Goal: Task Accomplishment & Management: Complete application form

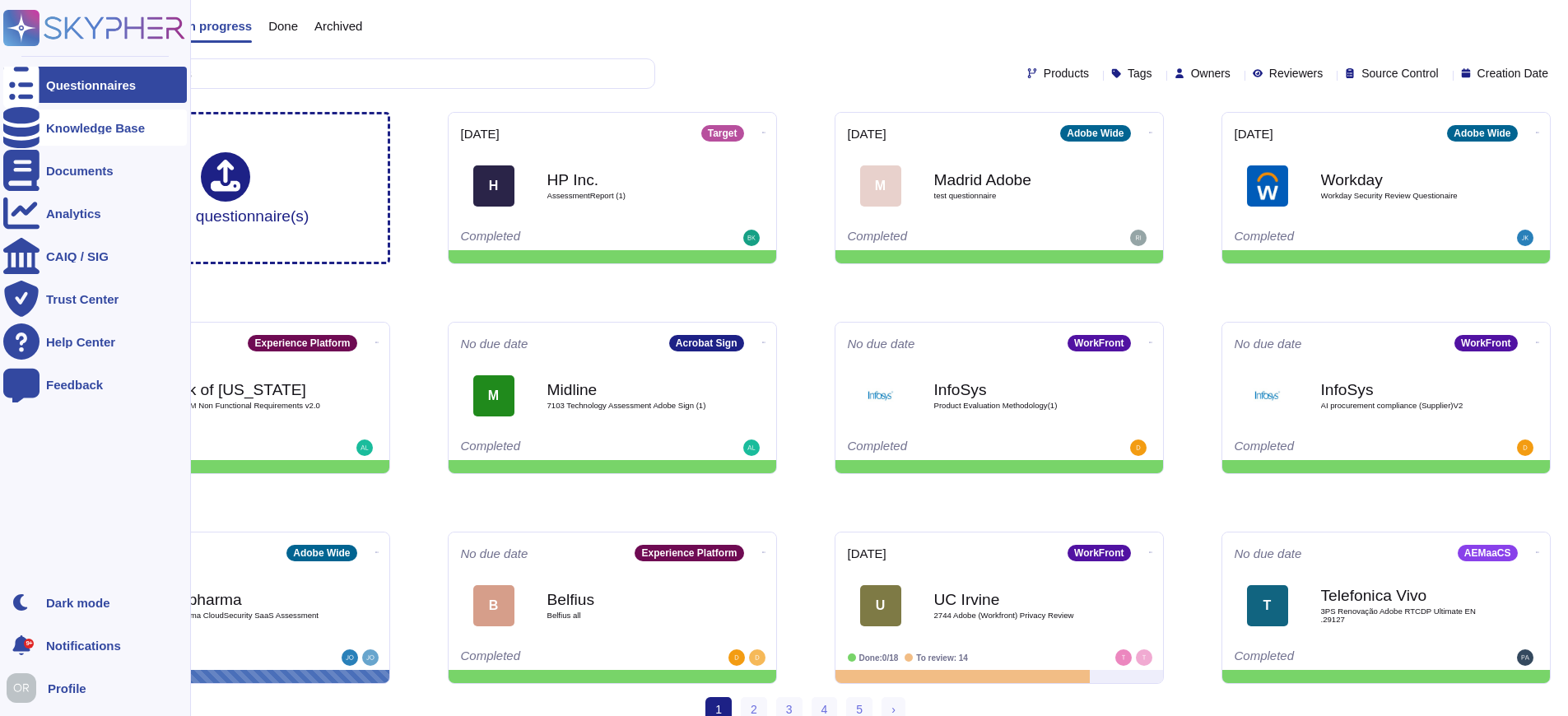
click at [76, 127] on div "Knowledge Base" at bounding box center [95, 127] width 98 height 12
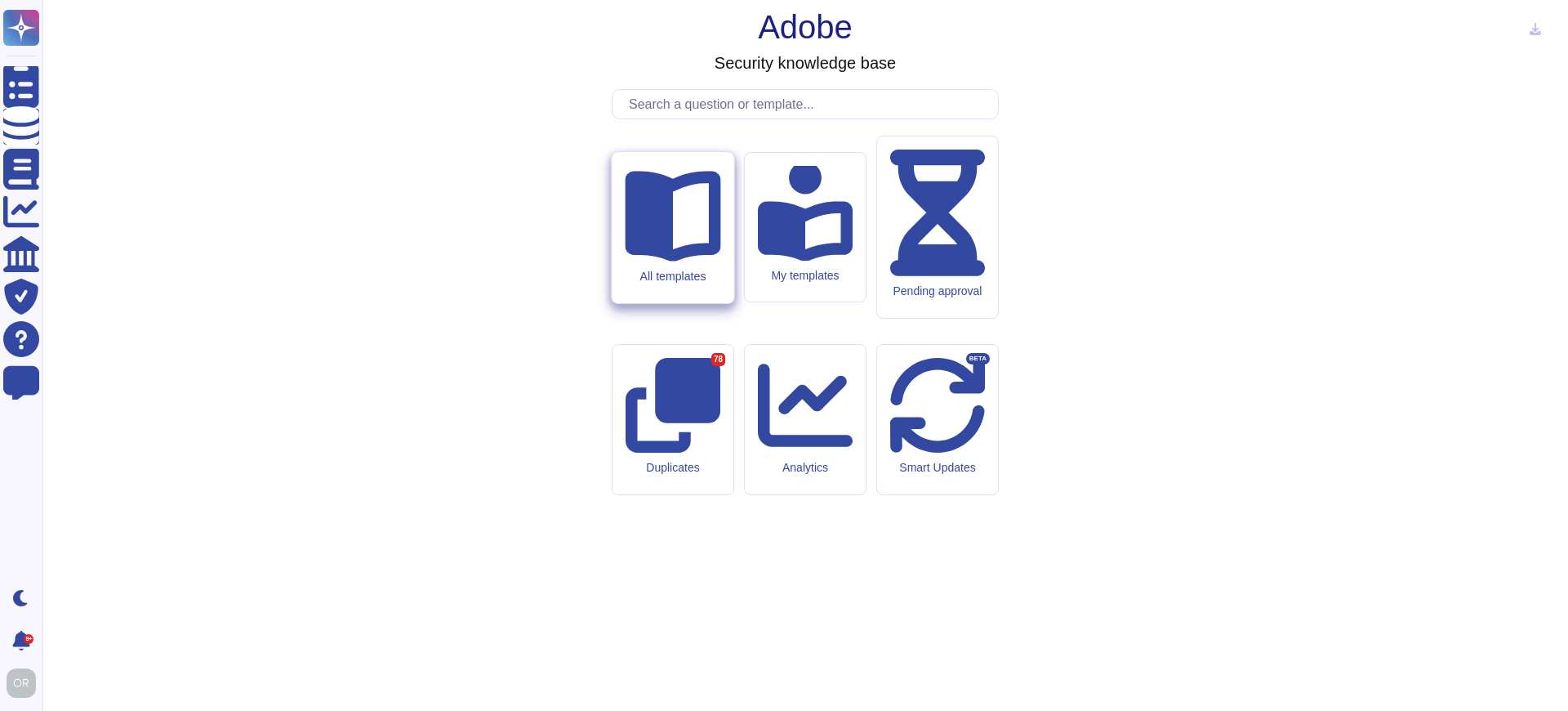
click at [648, 303] on div "All templates" at bounding box center [672, 227] width 121 height 151
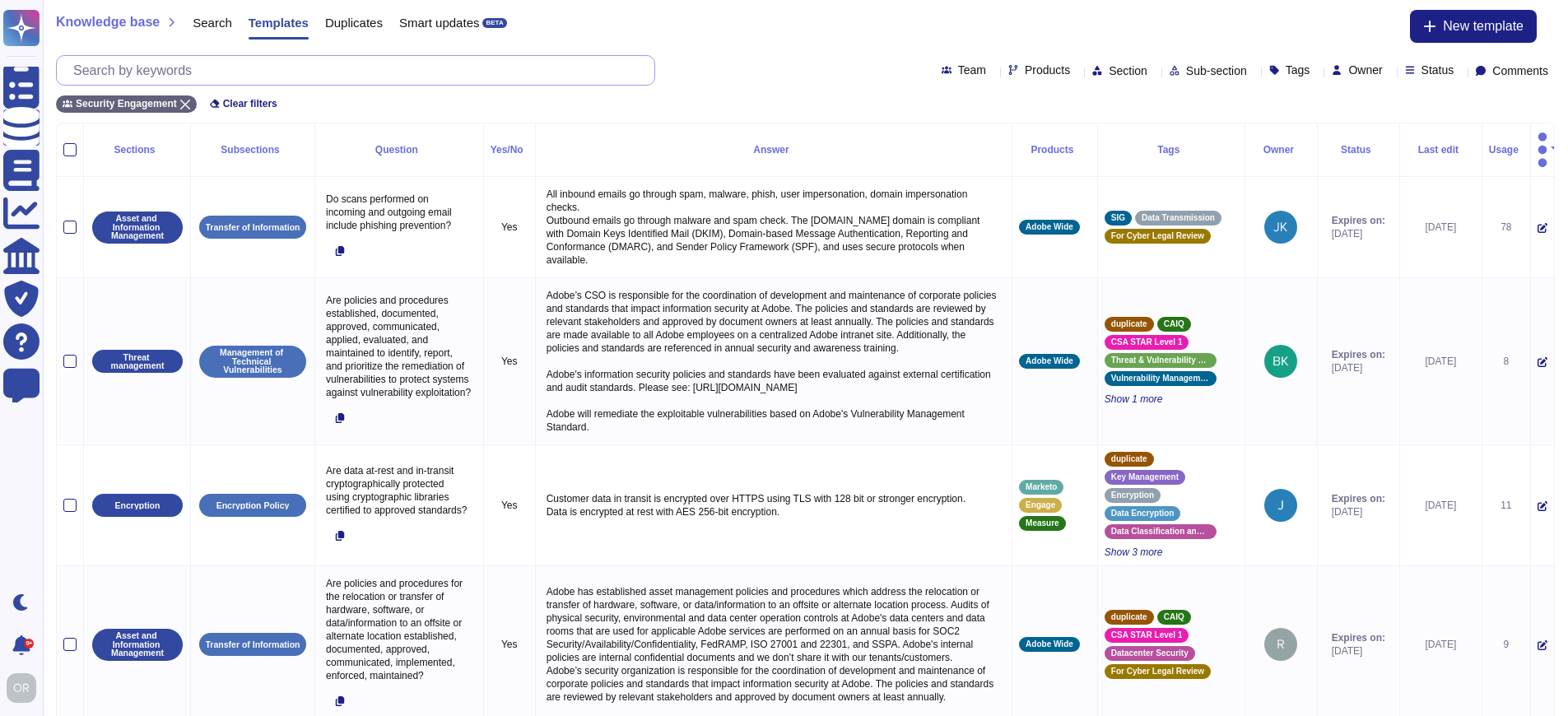
click at [331, 69] on input "text" at bounding box center [359, 70] width 589 height 29
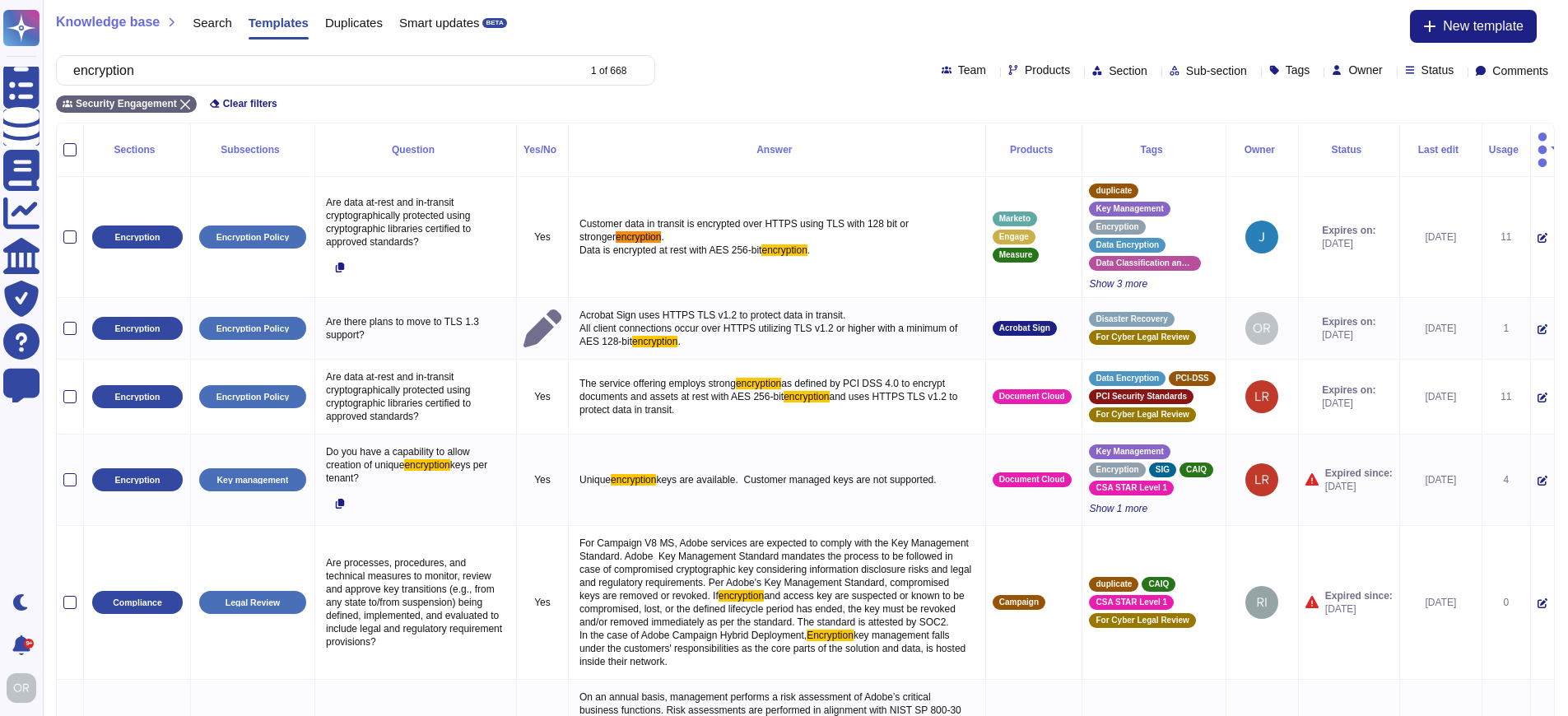
type input "encryption"
click at [1025, 68] on span "Products" at bounding box center [1047, 71] width 45 height 12
click at [745, 70] on div "encryption 1 of 668 Team Products Section Sub-section Tags Owner Status Comments" at bounding box center [805, 70] width 1498 height 31
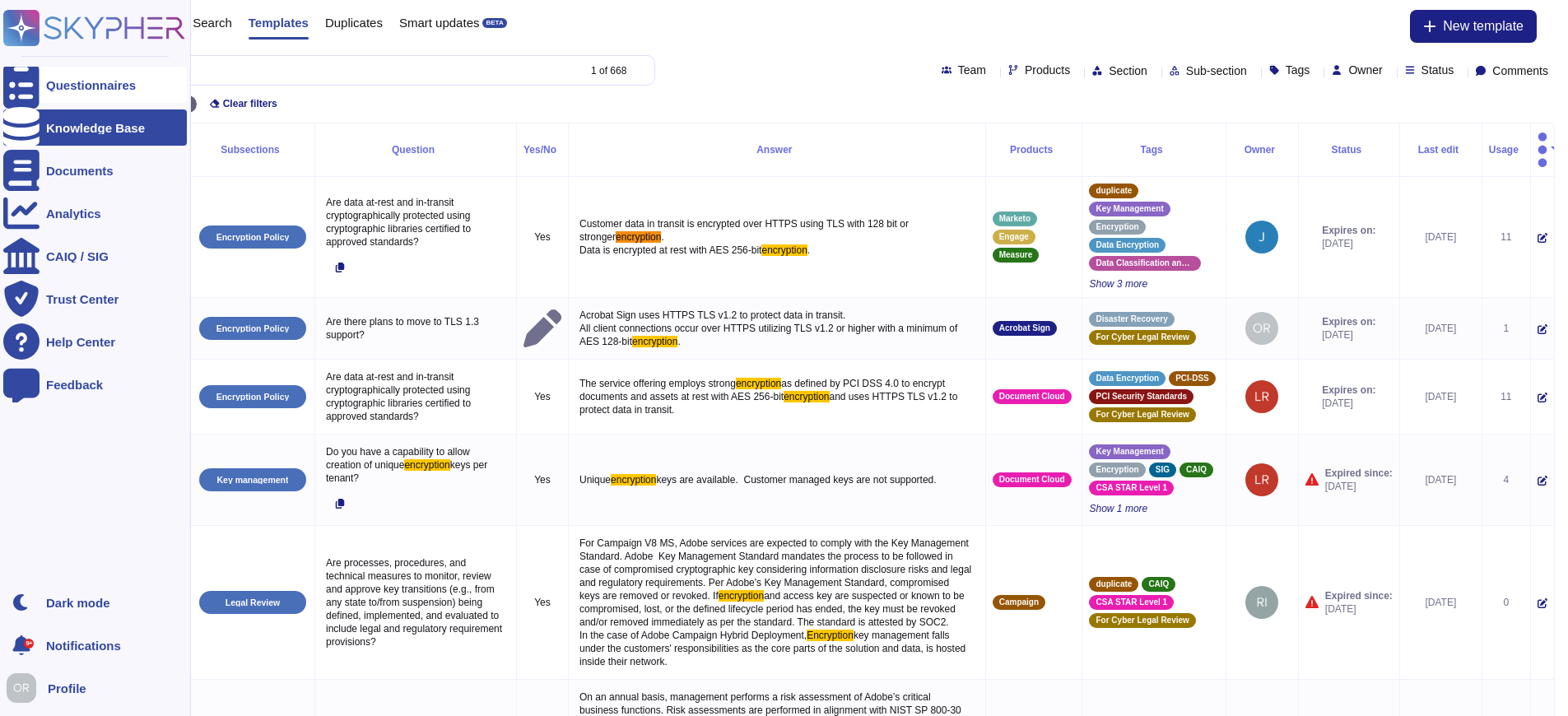
click at [79, 82] on div "Questionnaires" at bounding box center [91, 85] width 90 height 12
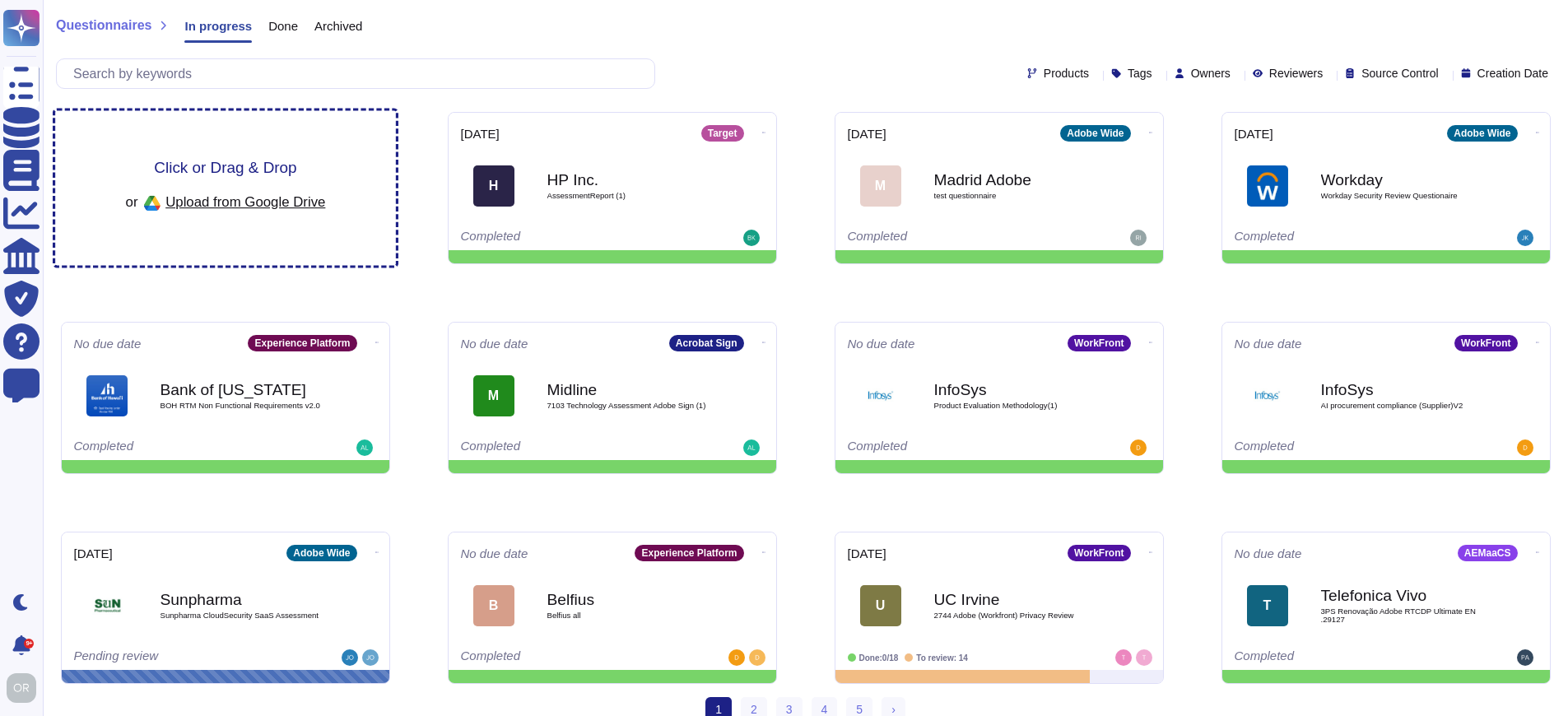
click at [235, 161] on span "Click or Drag & Drop" at bounding box center [225, 167] width 142 height 16
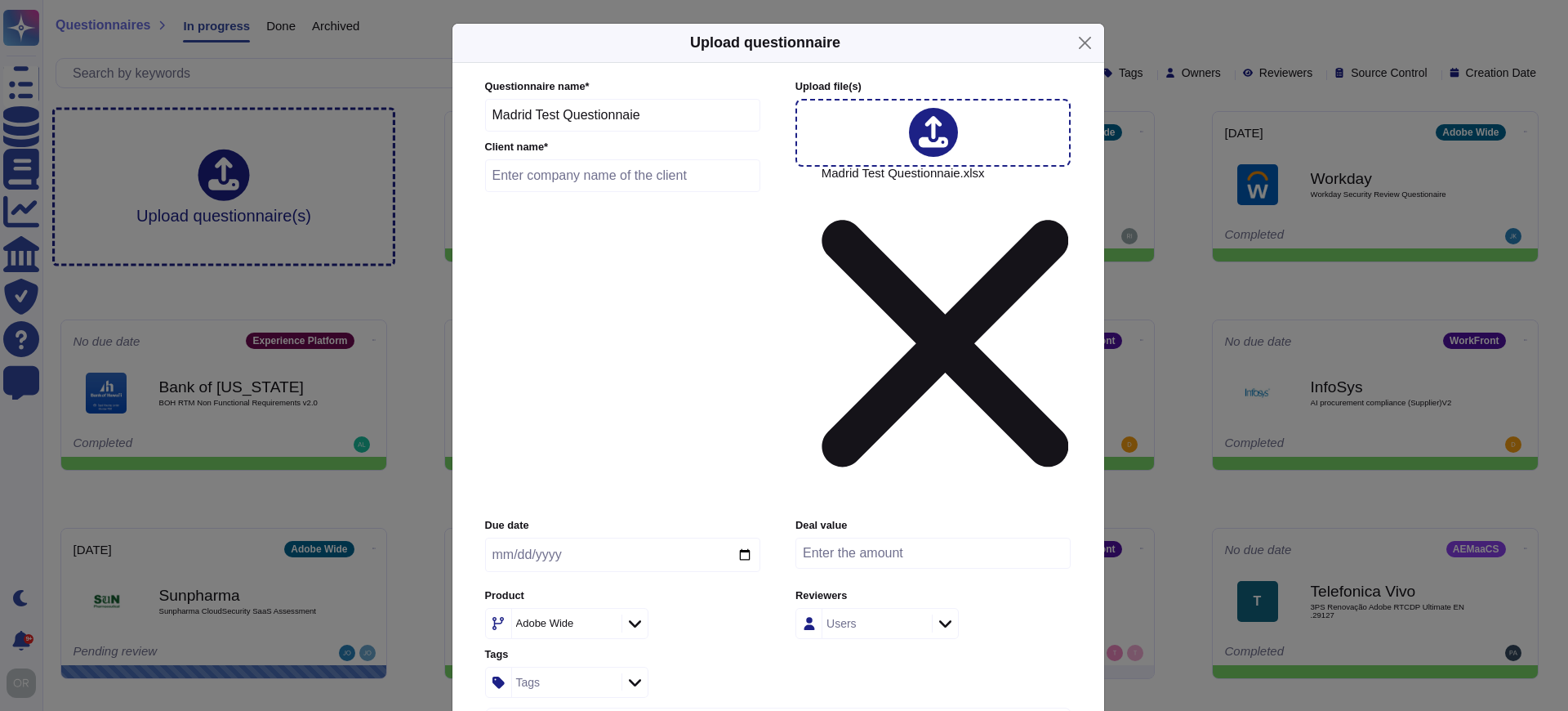
click at [574, 192] on input "text" at bounding box center [623, 175] width 276 height 33
type input "Madrid training"
click at [745, 537] on input "date" at bounding box center [622, 554] width 275 height 35
type input "[DATE]"
click at [563, 617] on div "Adobe Wide" at bounding box center [545, 622] width 58 height 11
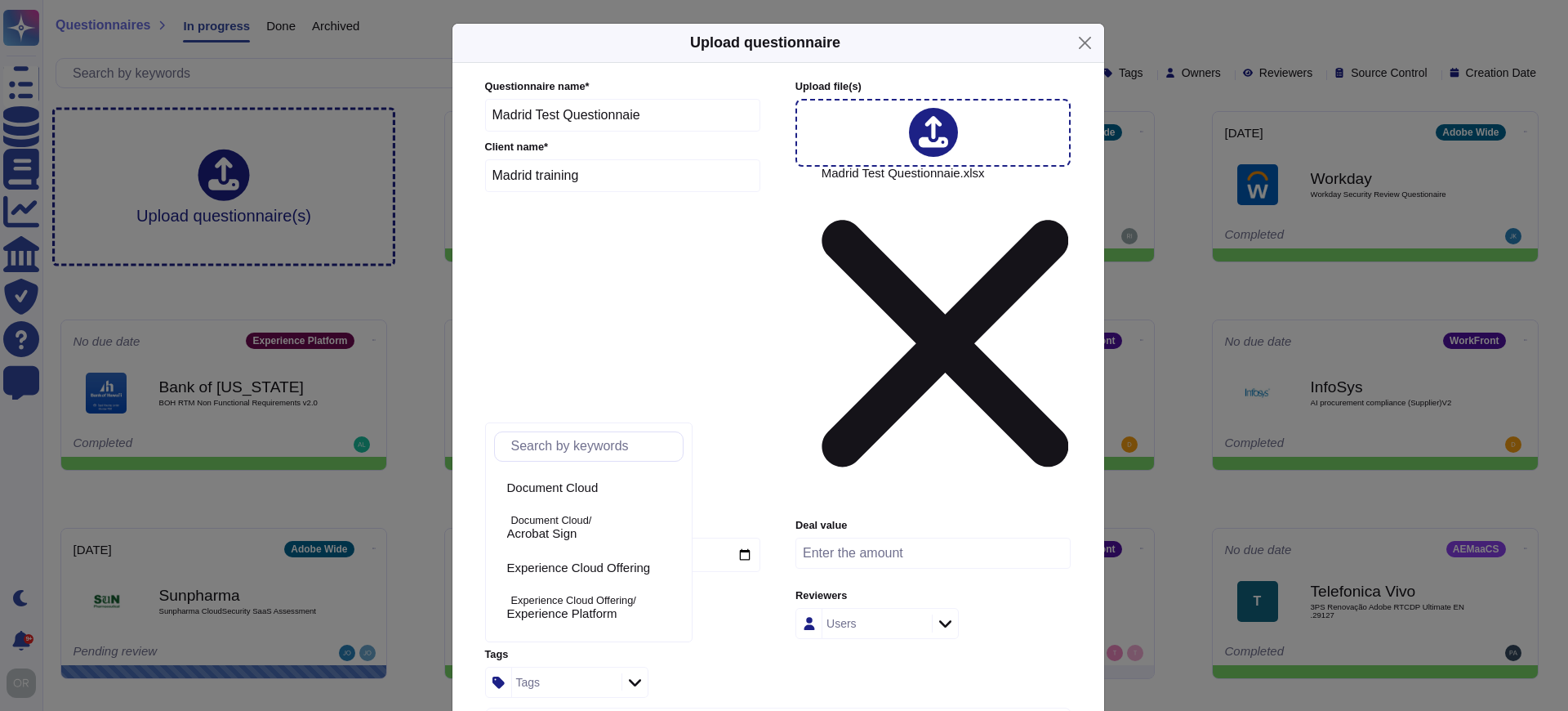
click at [563, 617] on div "Adobe Wide" at bounding box center [545, 622] width 58 height 11
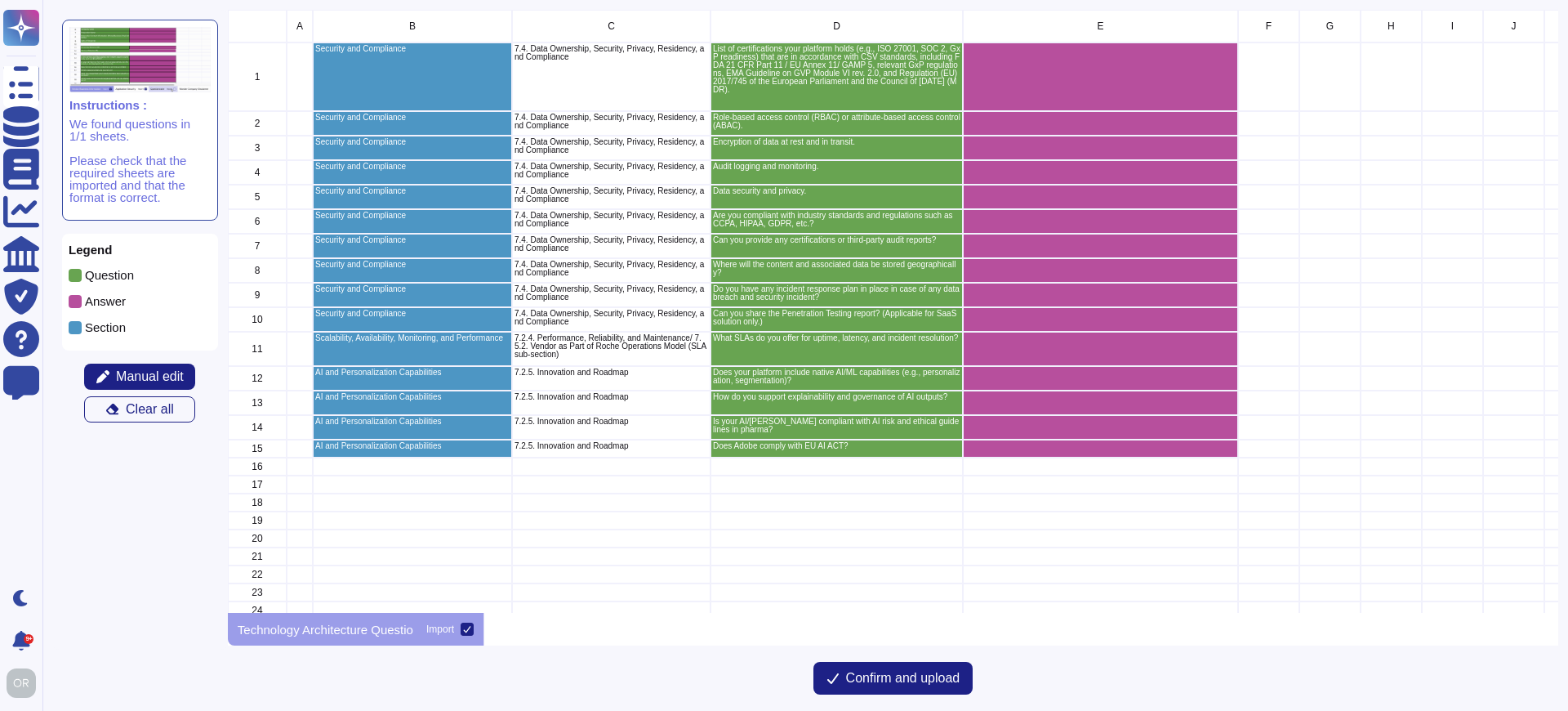
scroll to position [591, 1318]
click at [883, 677] on span "Confirm and upload" at bounding box center [903, 677] width 115 height 13
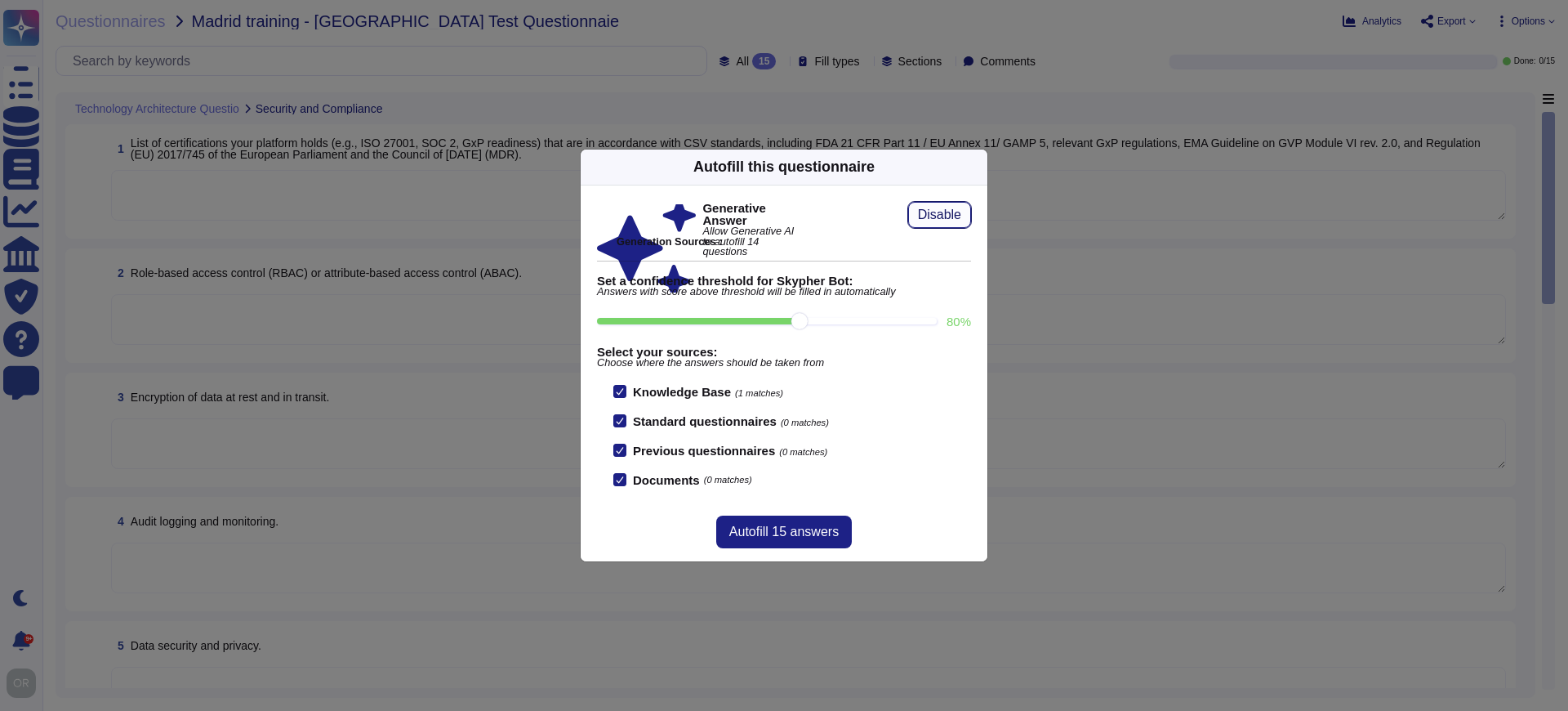
click at [949, 208] on span "Disable" at bounding box center [940, 214] width 43 height 13
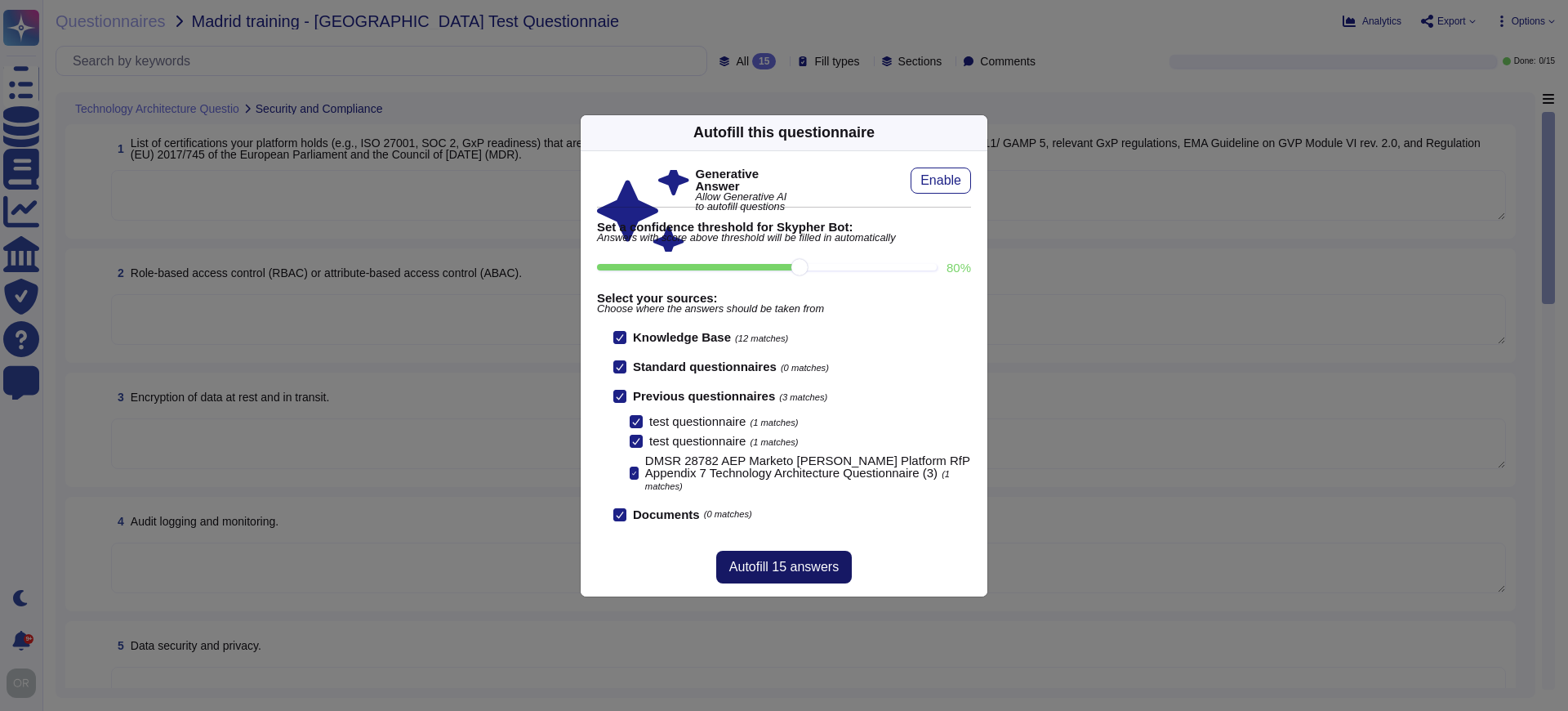
click at [775, 569] on span "Autofill 15 answers" at bounding box center [784, 566] width 110 height 13
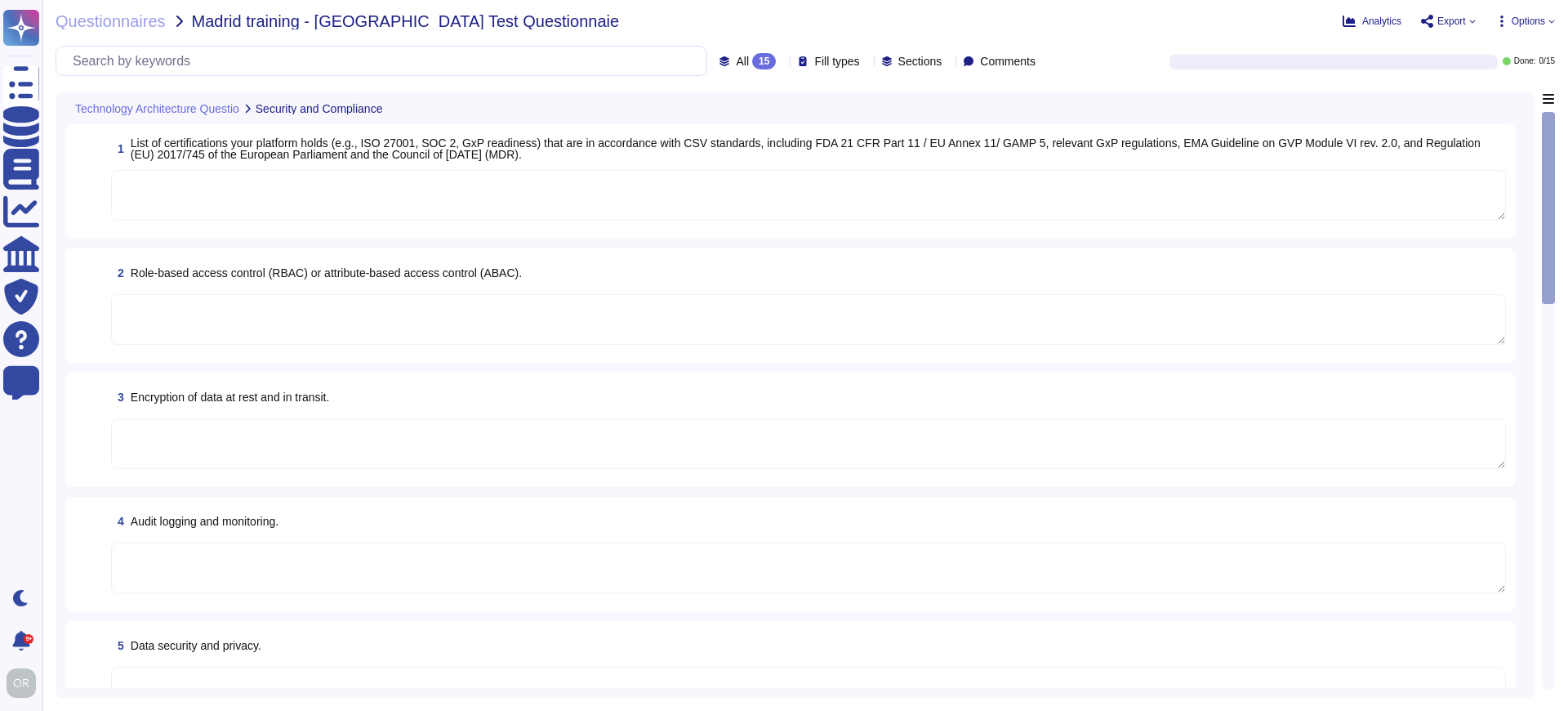
type textarea "Please refer to the Master Compliance list available here: [URL][DOMAIN_NAME]"
type textarea "Lorem'i dolorsitametco adipisc elitsedd eius-tempo incidi. Utlaboree dol magnaa…"
type textarea "Adobe utilizes AES-256 bit encryption at rest and TLS v1.2 or higher for data i…"
type textarea "Systems that collect, store, process, transmit, dispose of data, accept network…"
type textarea "As part of Adobe's privacy by design philosophy, Adobe undertakes Privacy Impac…"
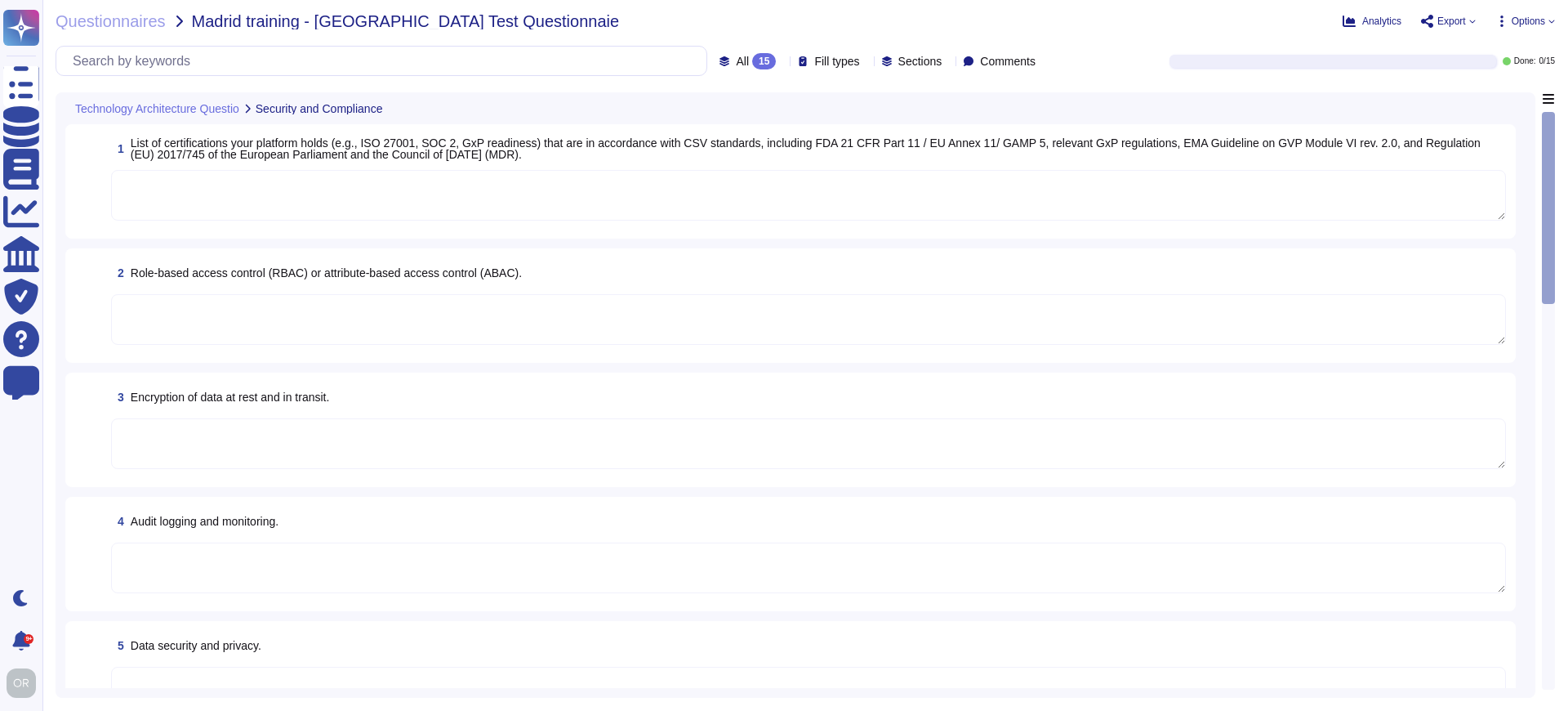
type textarea "Safe Harbor, [GEOGRAPHIC_DATA]-[GEOGRAPHIC_DATA] Privacy Shield and [GEOGRAPHIC…"
type textarea "Third-party audit or certification reports are available under NDA and can be r…"
type textarea "Storage location is dependent upon implementation and is normally determined du…"
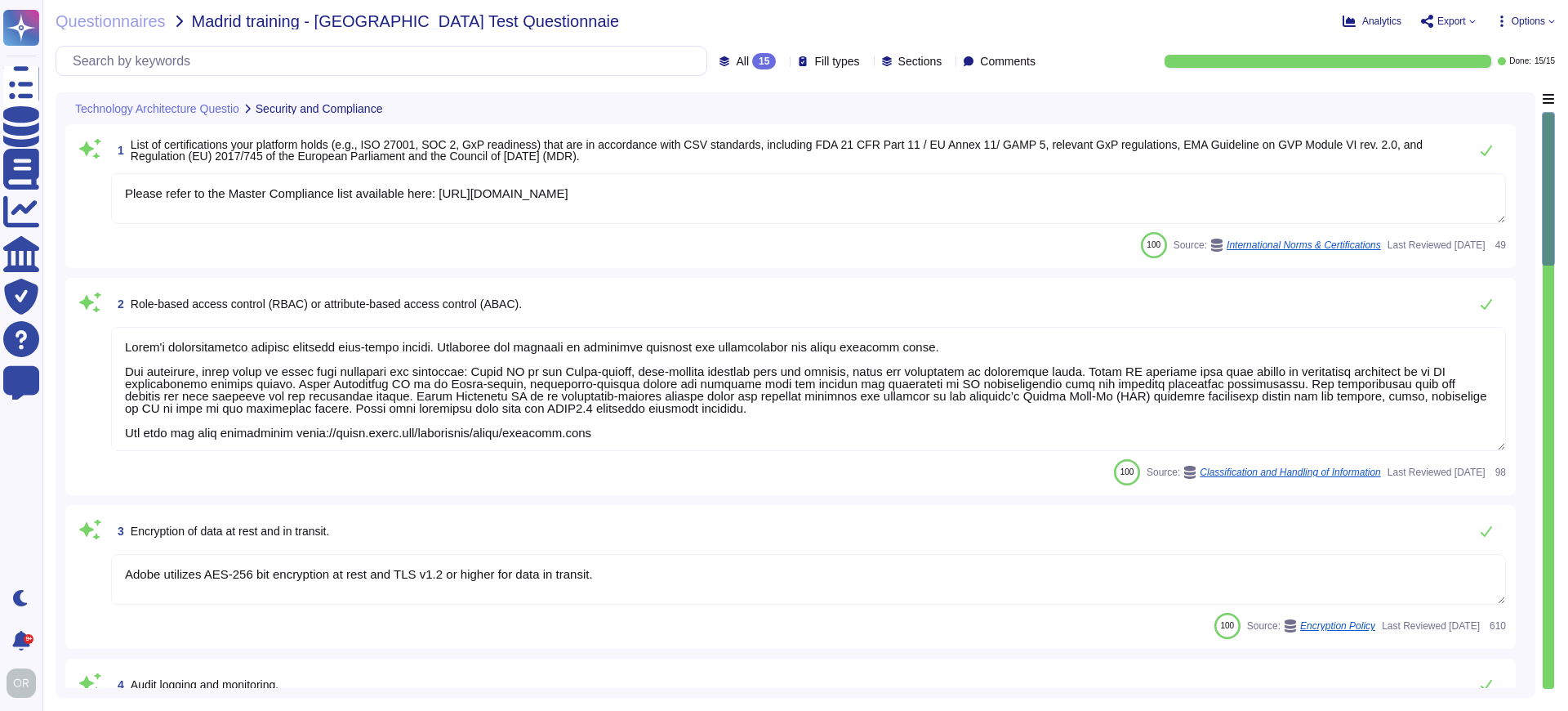
click at [807, 194] on textarea "Please refer to the Master Compliance list available here: [URL][DOMAIN_NAME]" at bounding box center [808, 198] width 1395 height 50
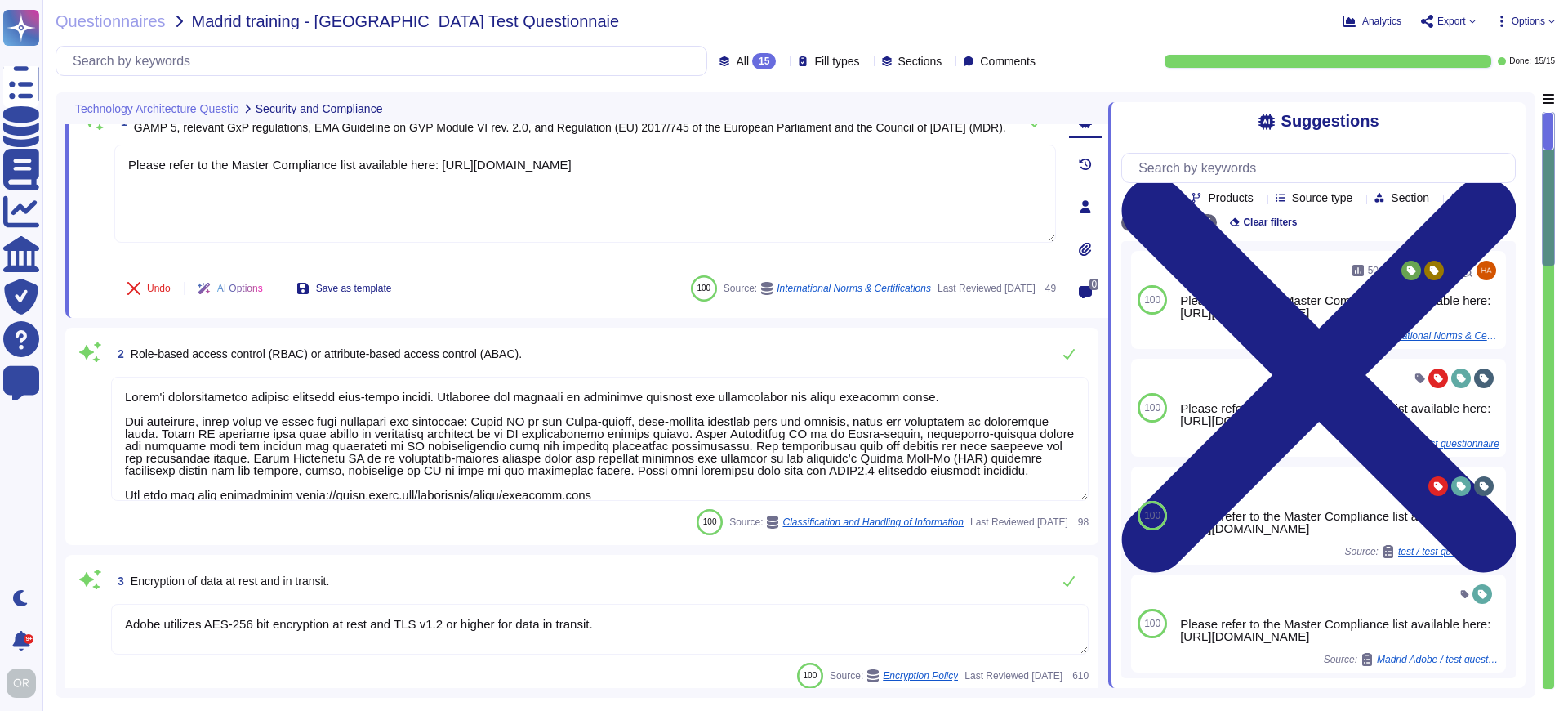
type textarea "Safe Harbor, [GEOGRAPHIC_DATA]-[GEOGRAPHIC_DATA] Privacy Shield and [GEOGRAPHIC…"
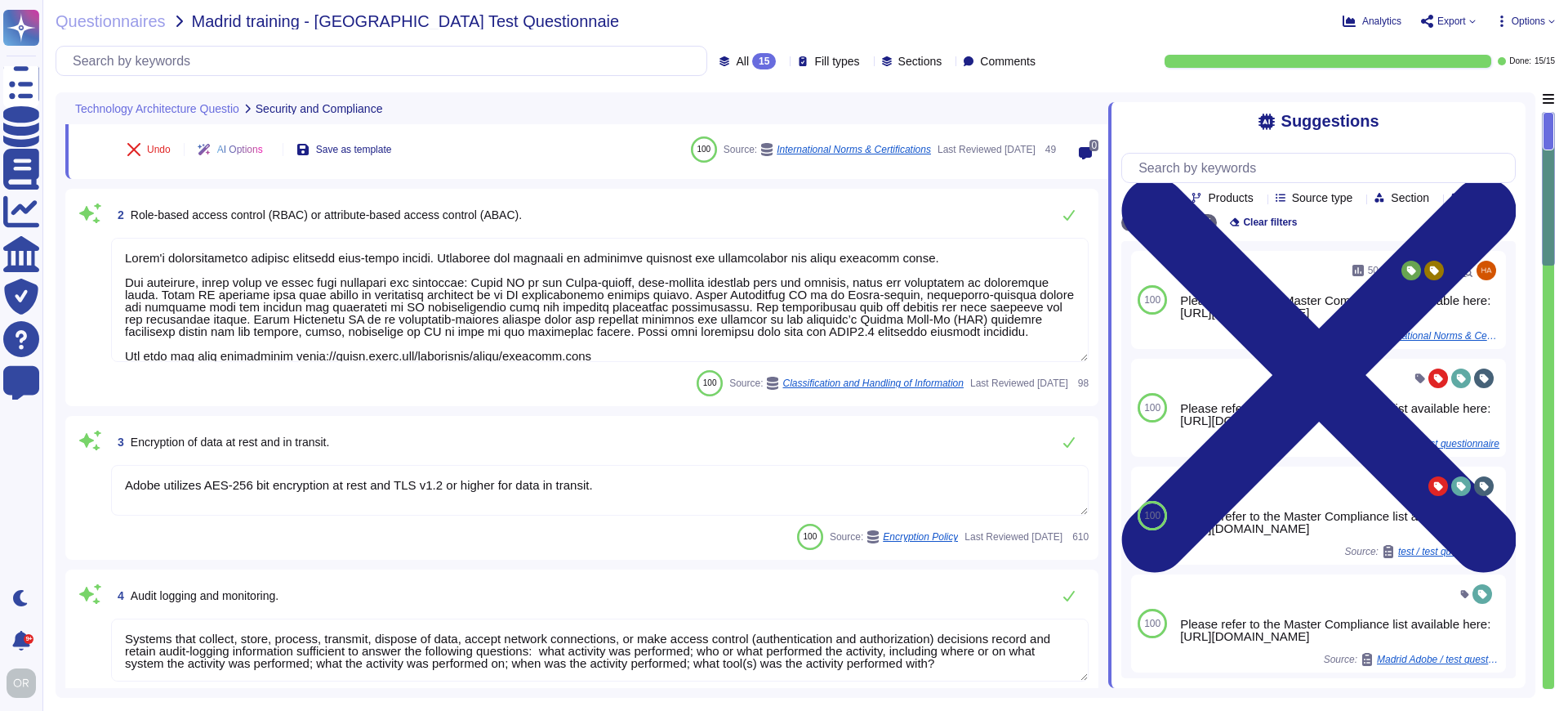
scroll to position [26, 0]
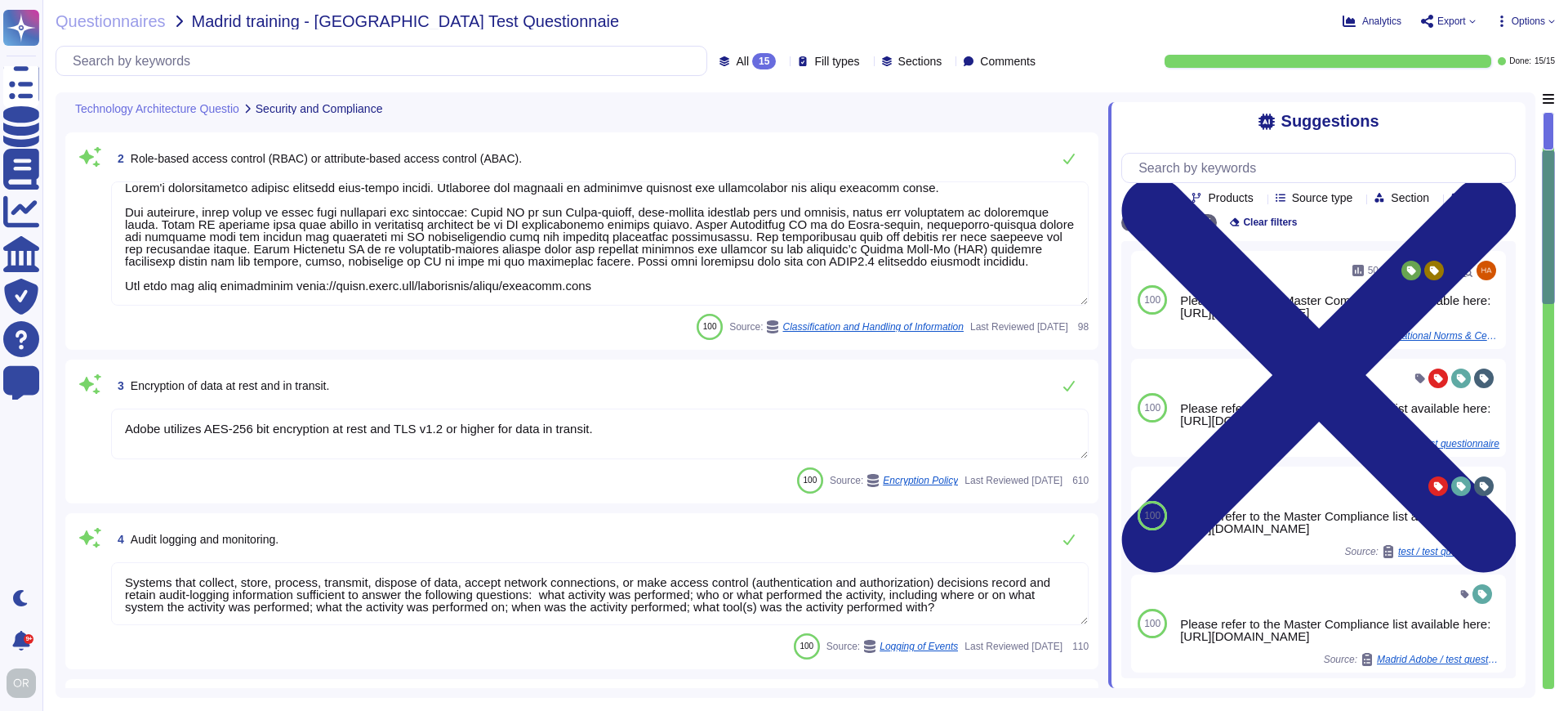
type textarea "Third-party audit or certification reports are available under NDA and can be r…"
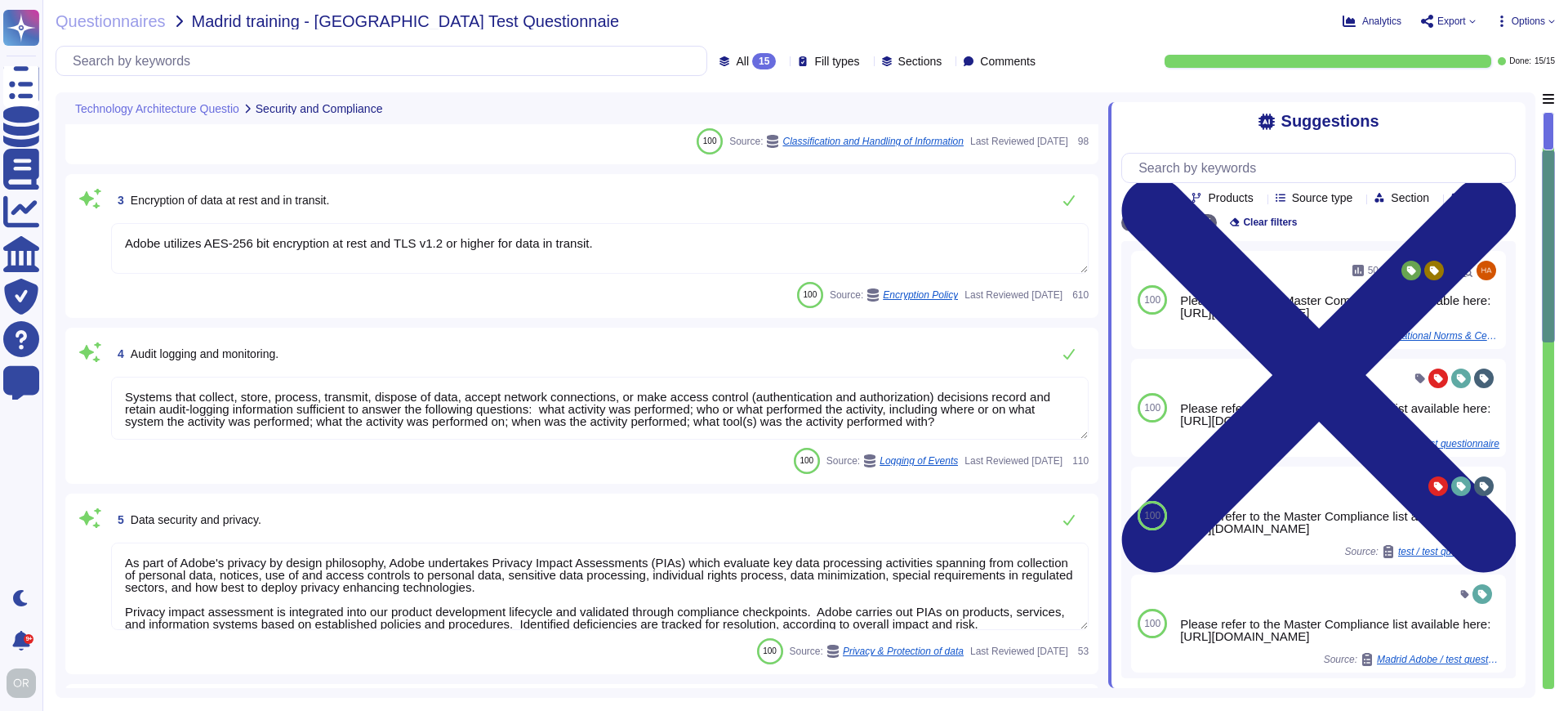
type textarea "Storage location is dependent upon implementation and is normally determined du…"
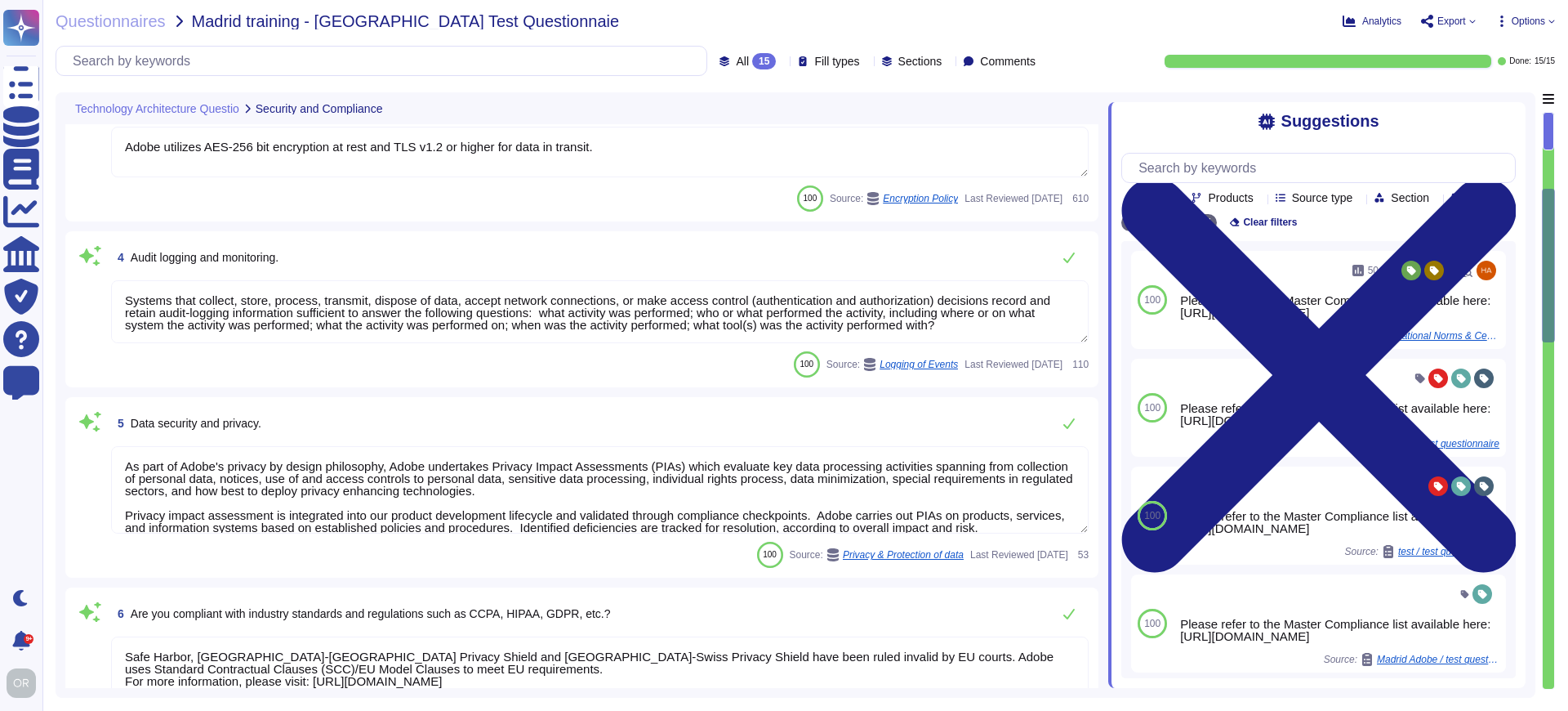
scroll to position [2, 0]
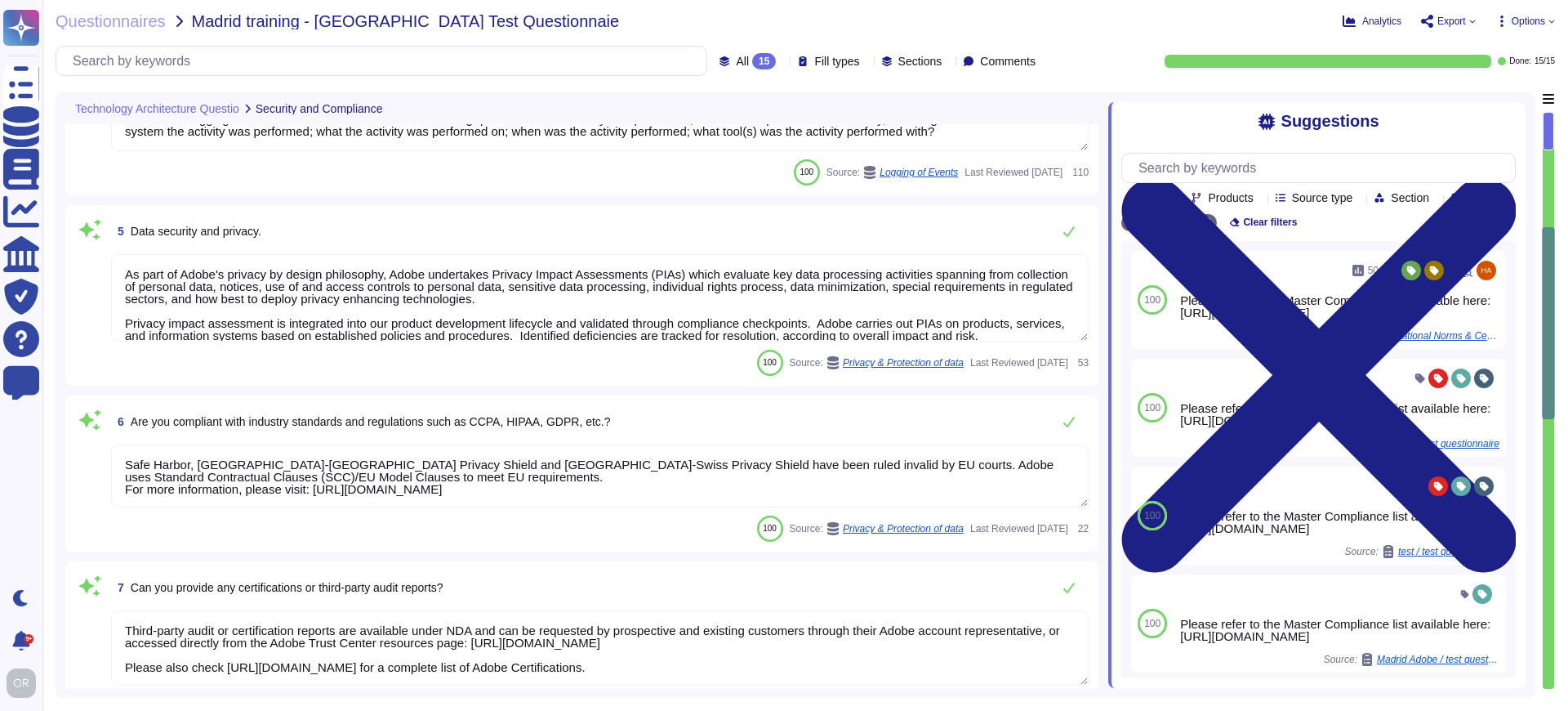
type textarea "Lor Ipsumdol Sitametc Adip eli seddoeiusm temporinci utl etdolo mag aliquaenim …"
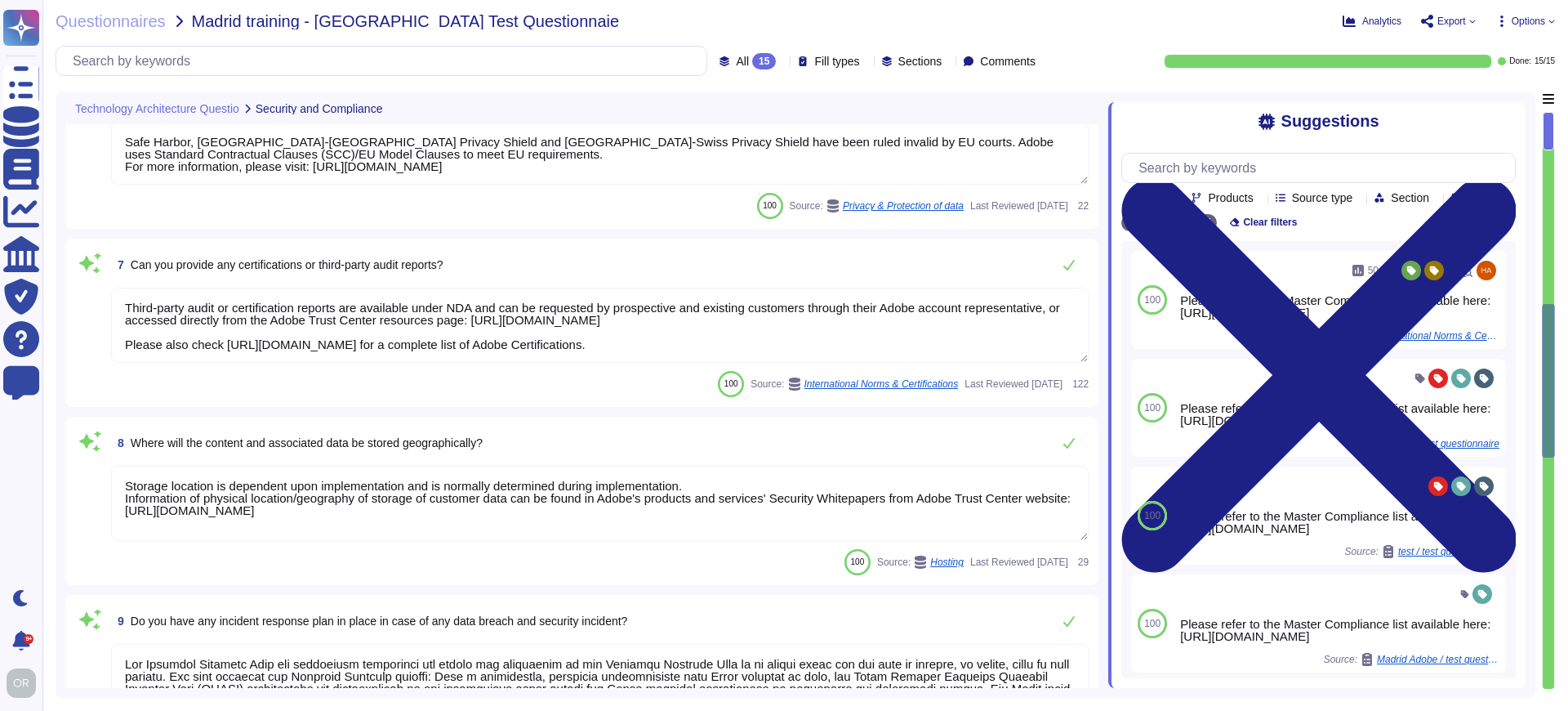
type textarea "Adobe does not share the full results of a Penetration Test. The Security Testi…"
type textarea "The Adobe Service Commitments page describes Adobe’s service availability for t…"
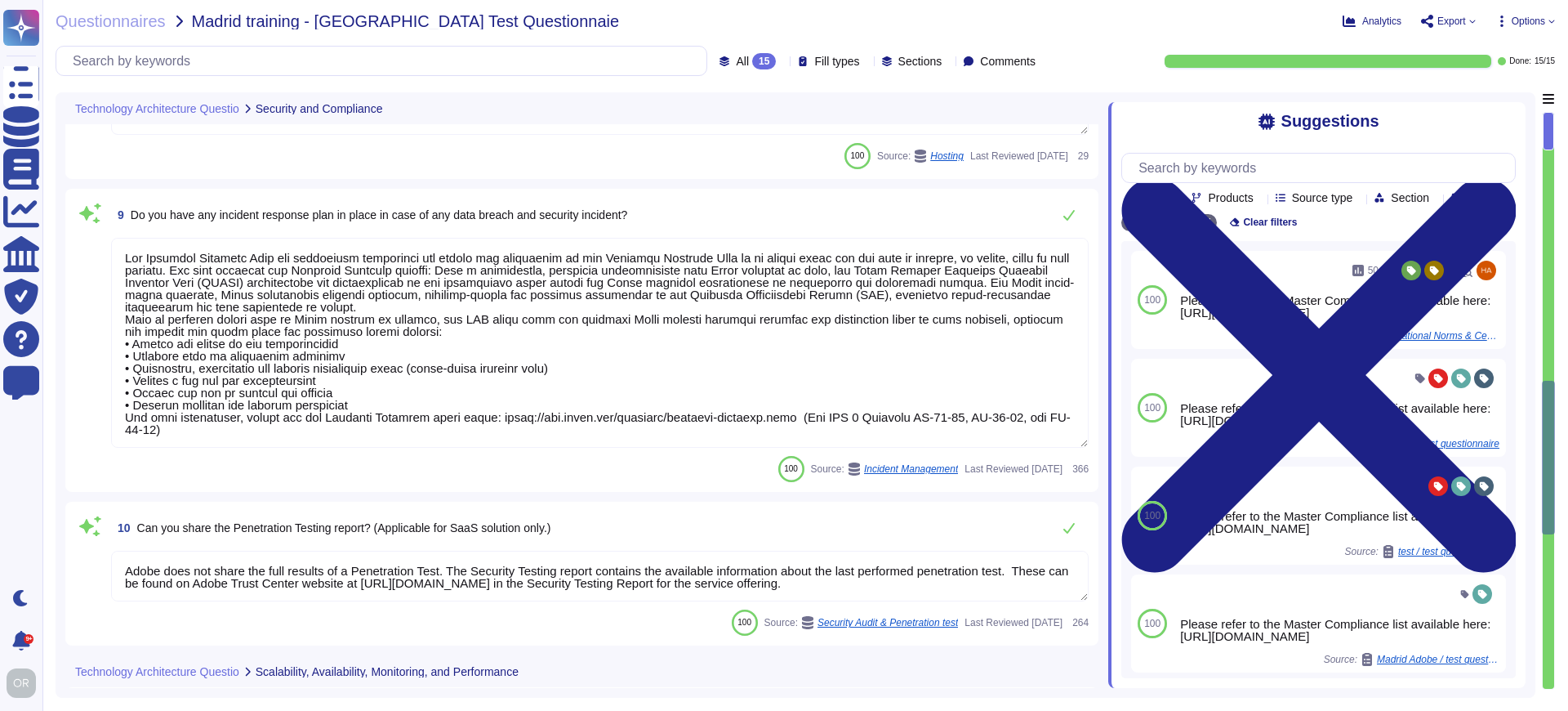
type textarea "Yes, our platform includes native AI capabilities through Adobe Sensei, a propr…"
type textarea "Adobe Artificial Intelligence offerings go through Adobe's responsible AI Ethic…"
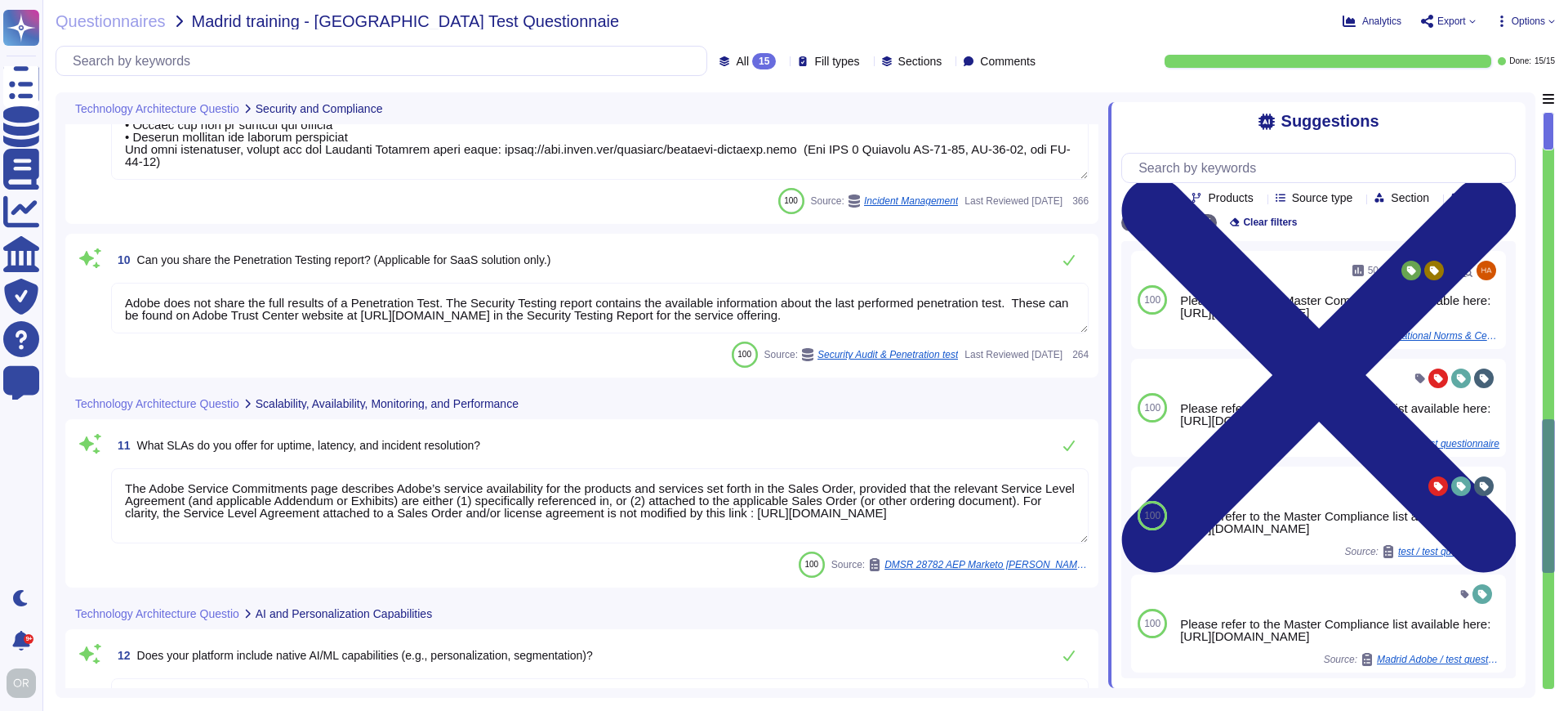
type textarea "Adobe has deployed governance processes to evaluate and track the performance o…"
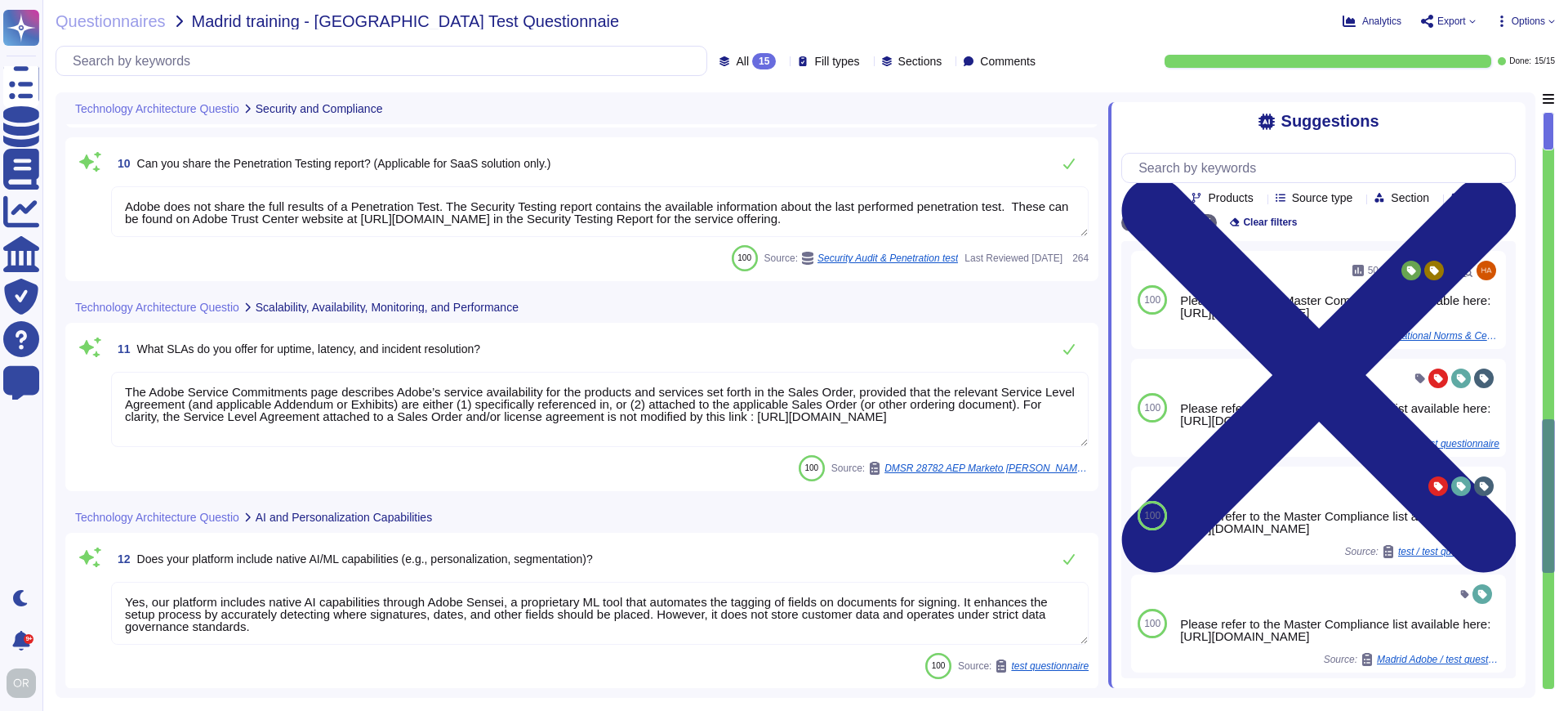
scroll to position [1737, 0]
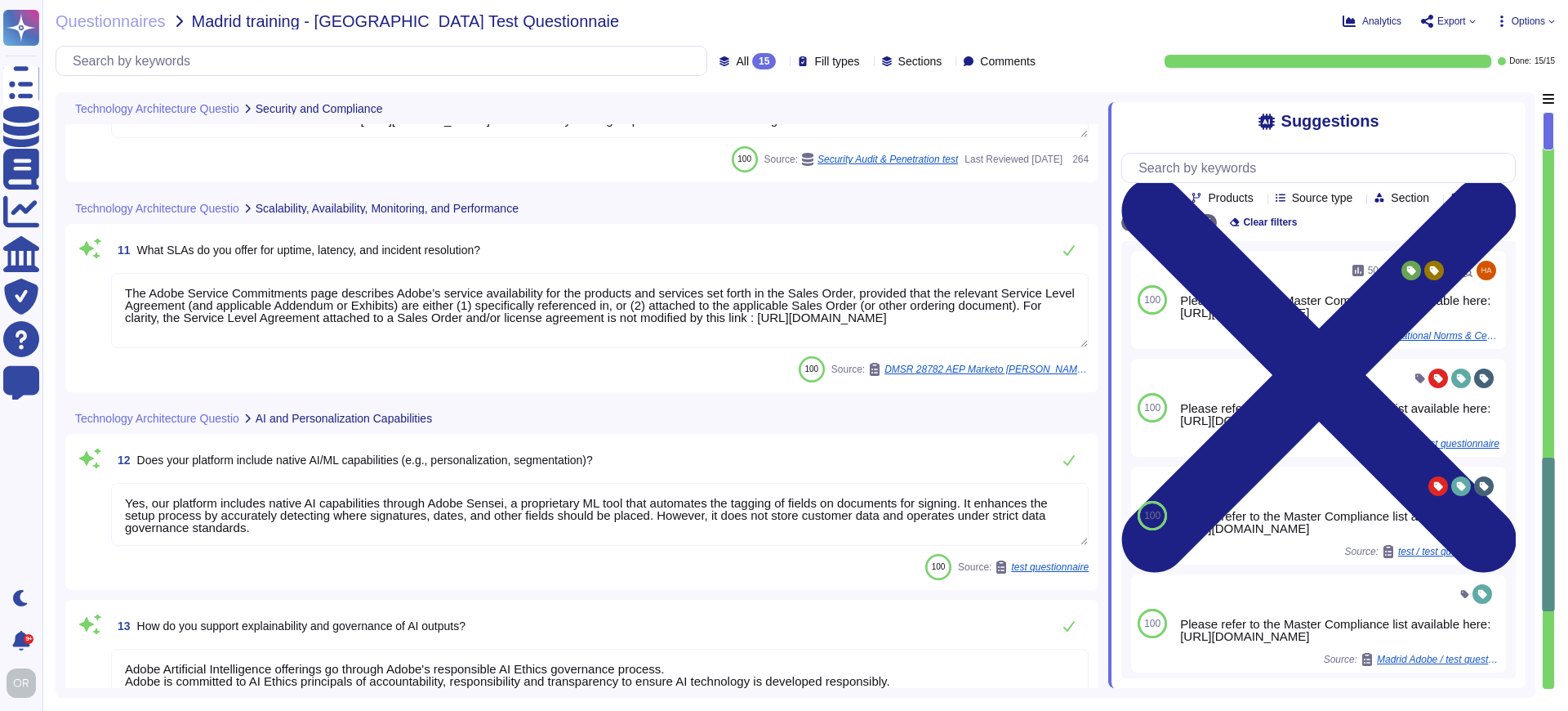
type textarea "Adobe has announced our commitment to uphold the pledges of the EU AI Pact, whi…"
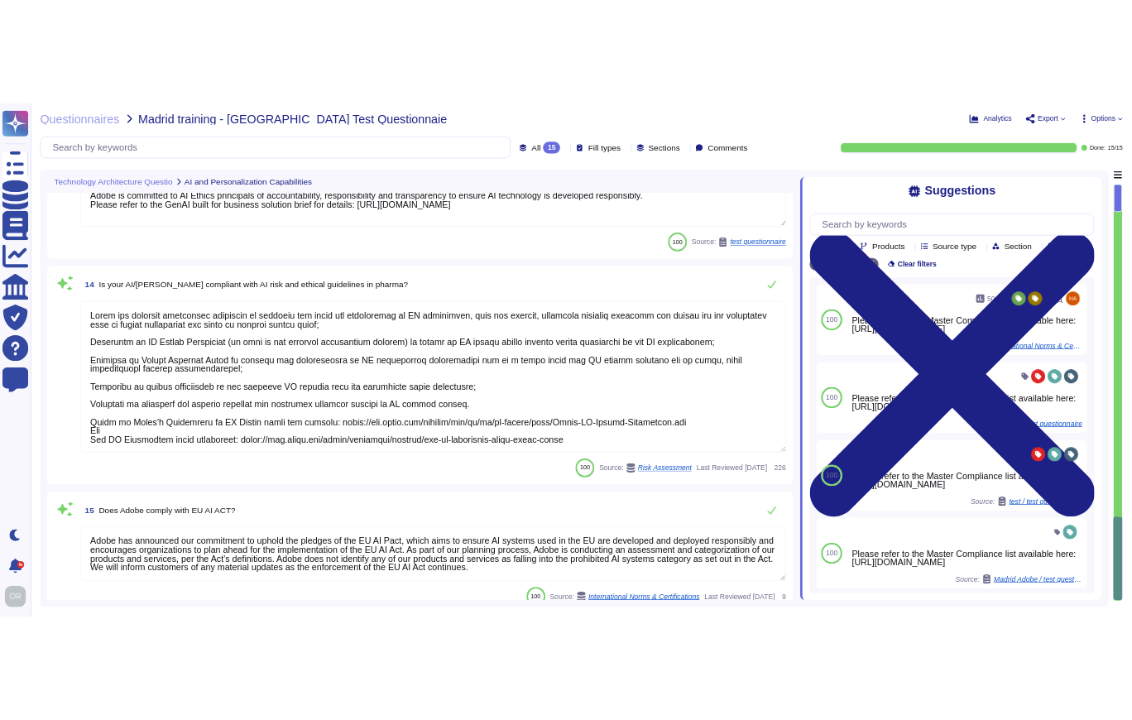
scroll to position [2382, 0]
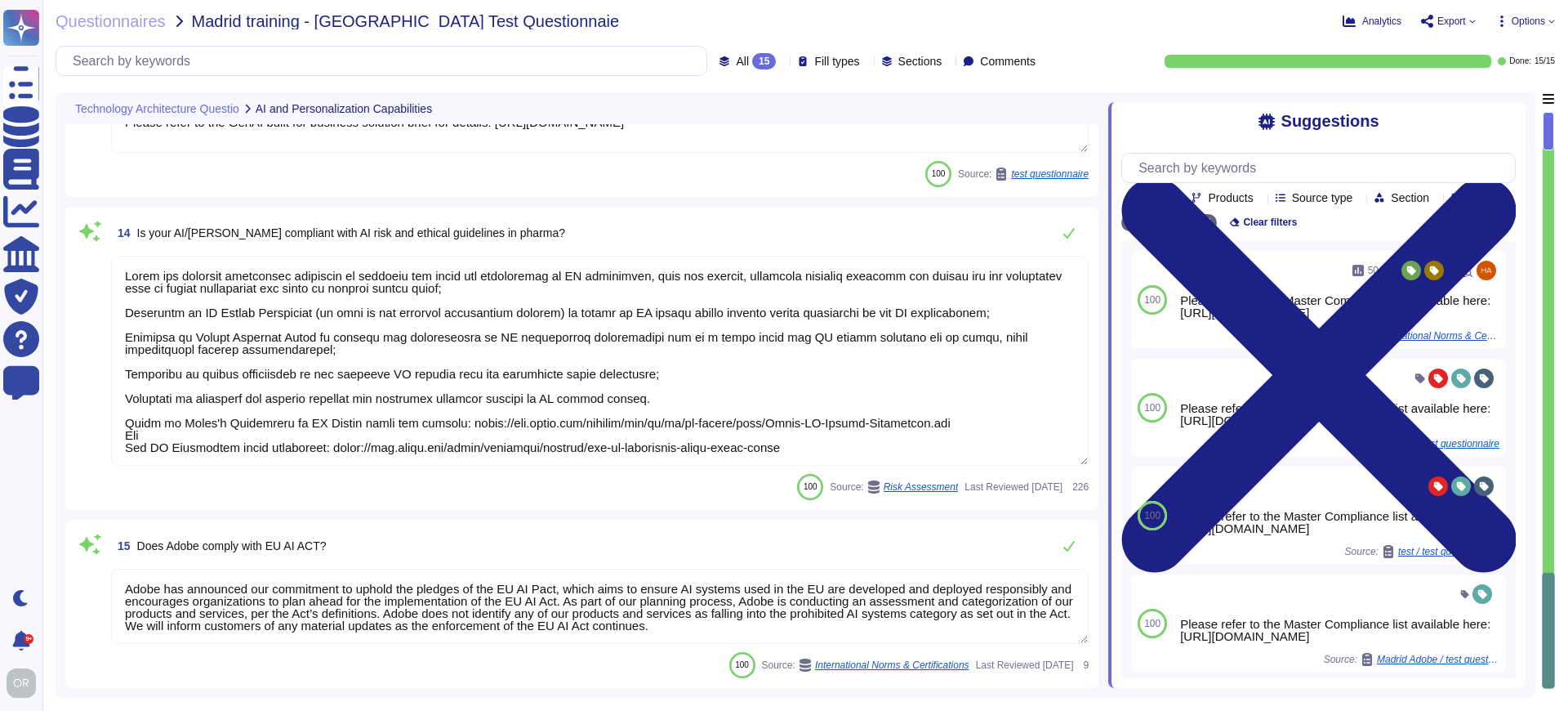
click at [1515, 22] on span "Options" at bounding box center [1529, 22] width 34 height 10
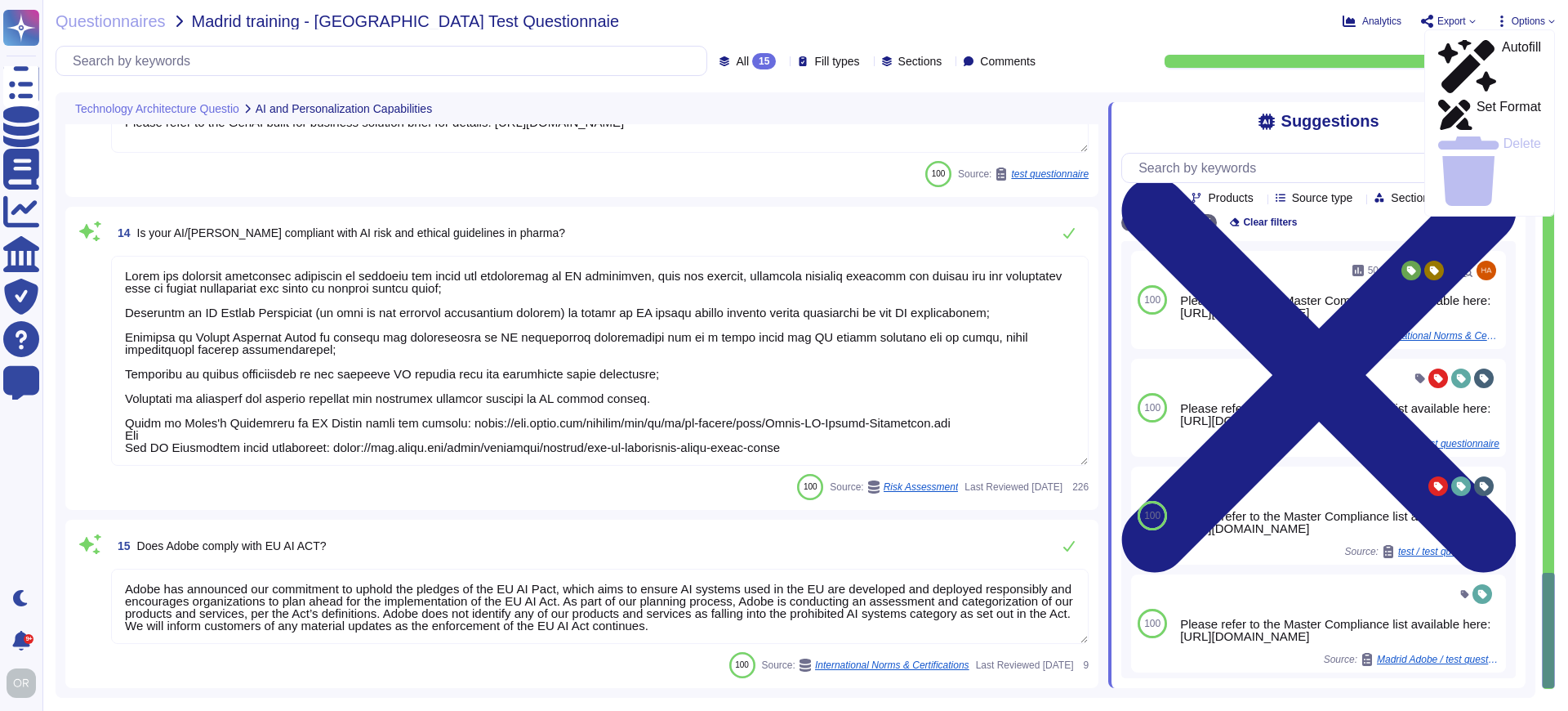
click at [1444, 18] on span "Export" at bounding box center [1451, 22] width 29 height 10
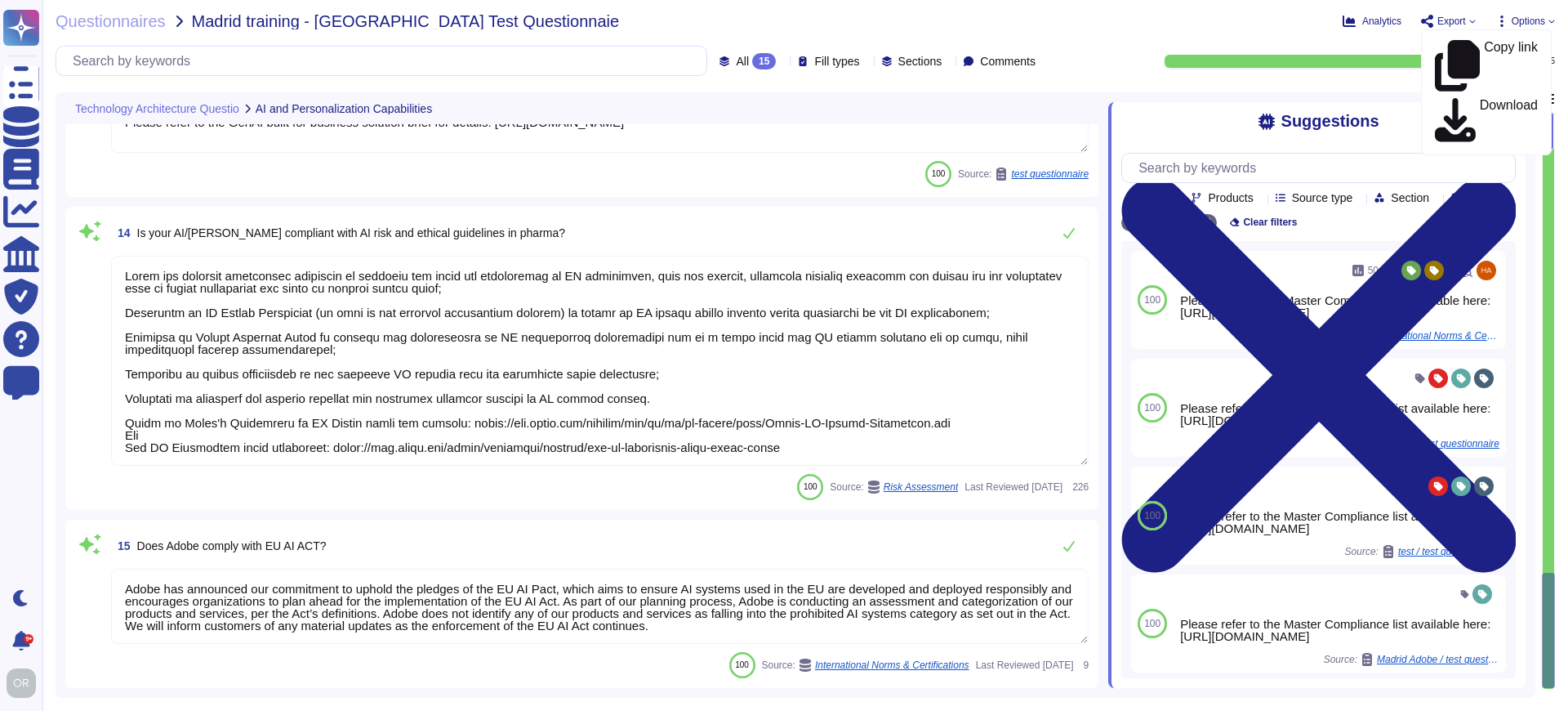
click at [946, 226] on div "14 Is your AI/[PERSON_NAME] compliant with AI risk and ethical guidelines in ph…" at bounding box center [599, 232] width 978 height 33
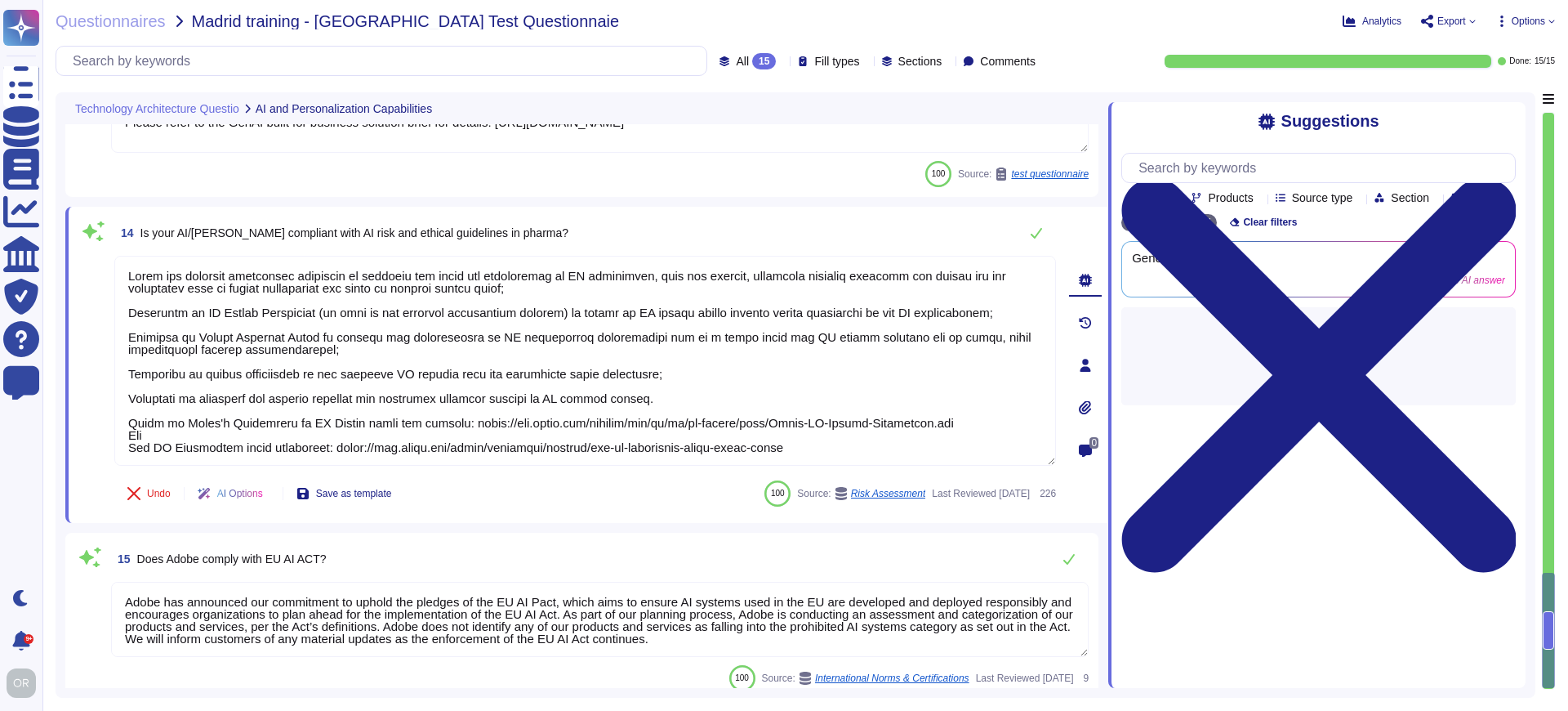
click at [1153, 22] on div "Analytics Export Copy link Download Options Autofill Set Format Delete" at bounding box center [1324, 21] width 461 height 17
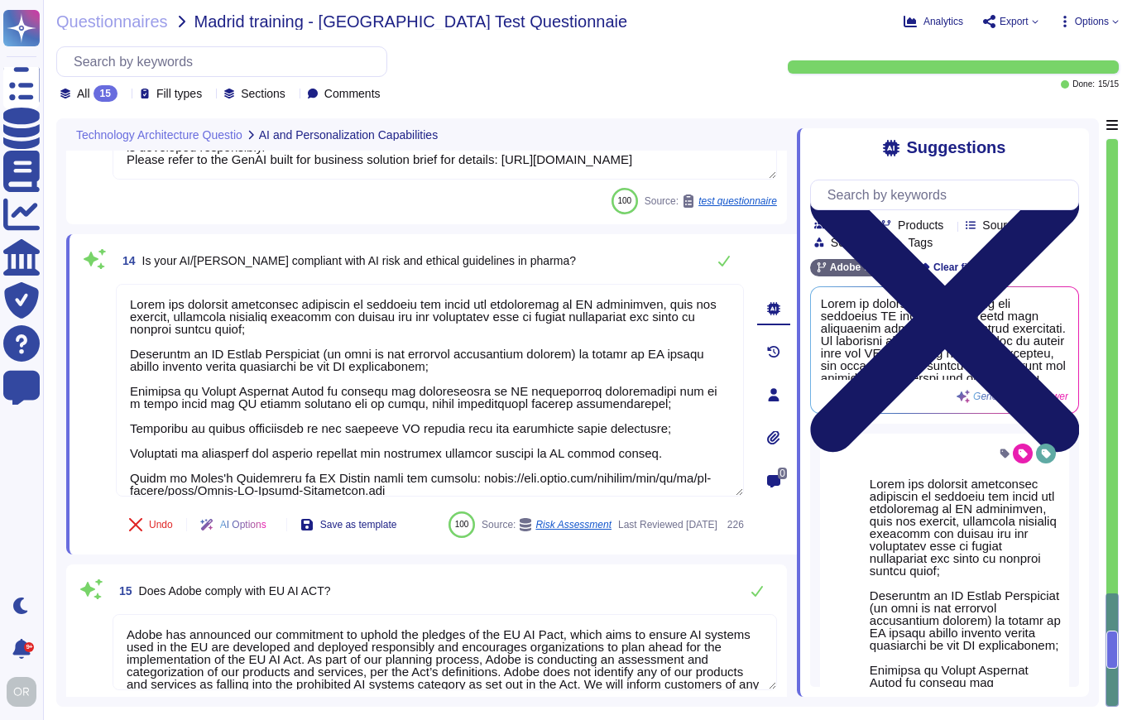
click at [1072, 146] on icon at bounding box center [944, 317] width 269 height 359
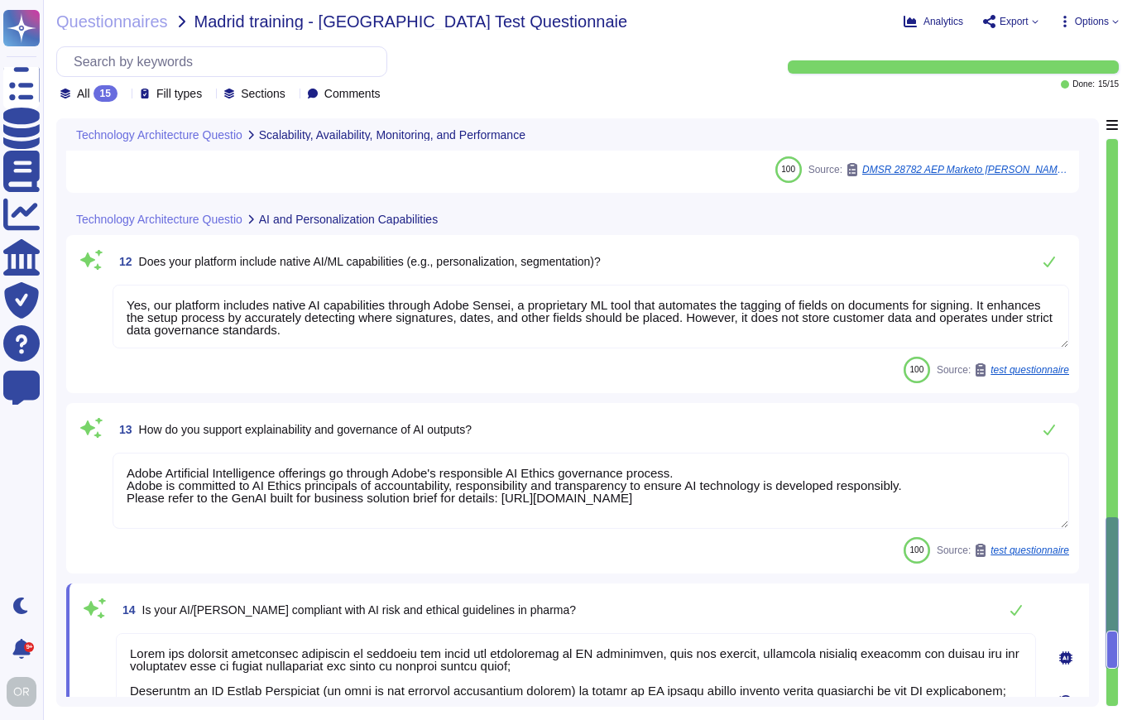
type textarea "The Adobe Service Commitments page describes Adobe’s service availability for t…"
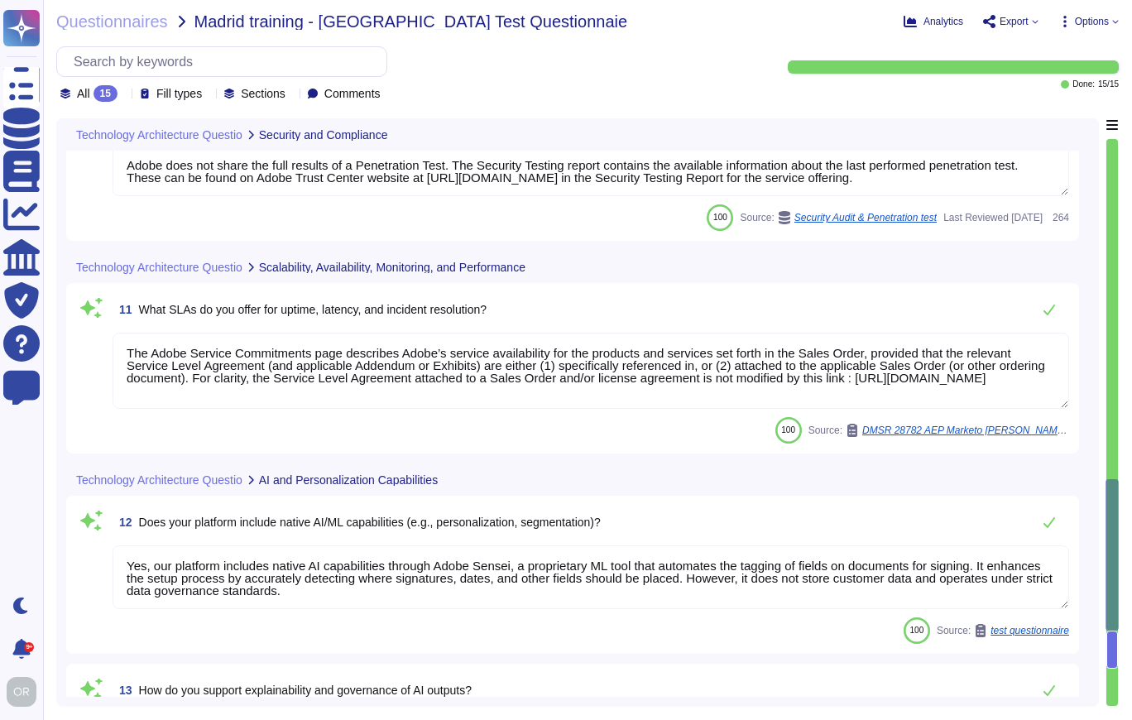
type textarea "Lor Ipsumdol Sitametc Adip eli seddoeiusm temporinci utl etdolo mag aliquaenim …"
type textarea "Adobe does not share the full results of a Penetration Test. The Security Testi…"
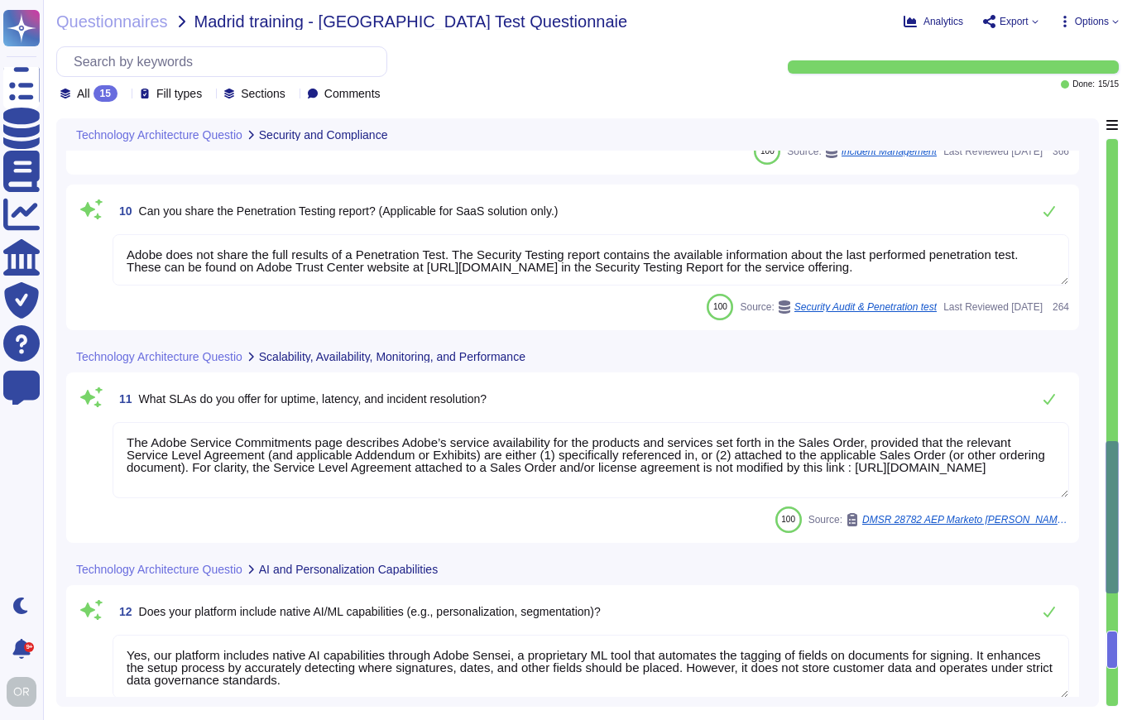
type textarea "Storage location is dependent upon implementation and is normally determined du…"
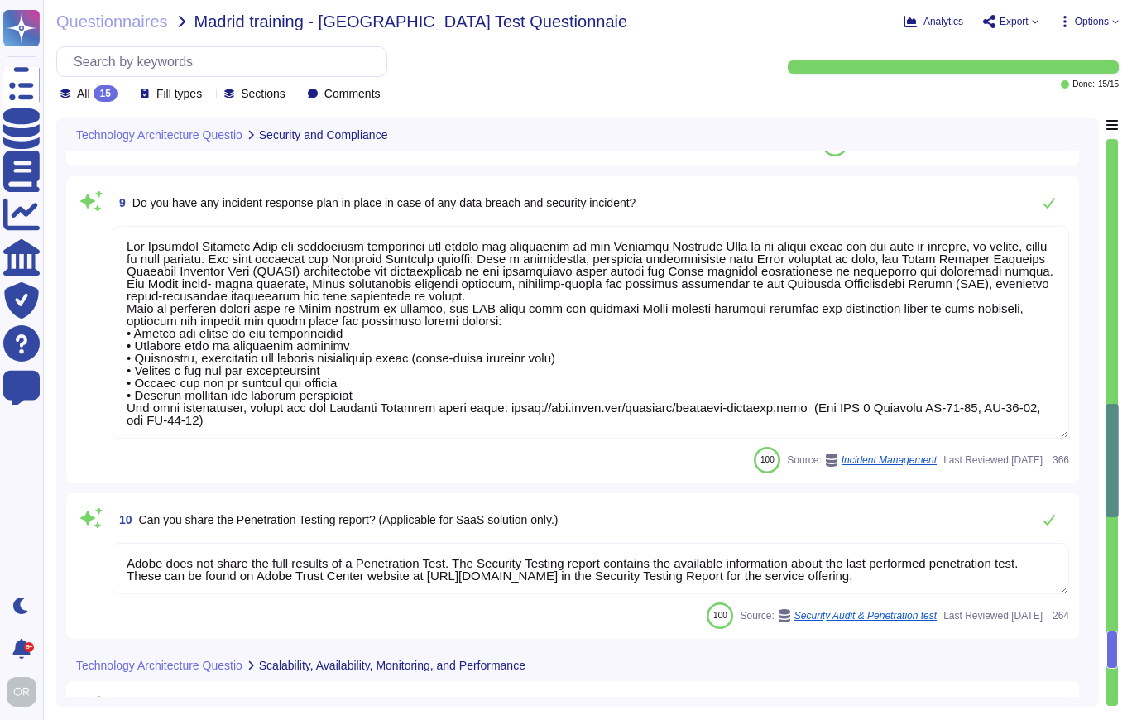
type textarea "Safe Harbor, [GEOGRAPHIC_DATA]-[GEOGRAPHIC_DATA] Privacy Shield and [GEOGRAPHIC…"
type textarea "Third-party audit or certification reports are available under NDA and can be r…"
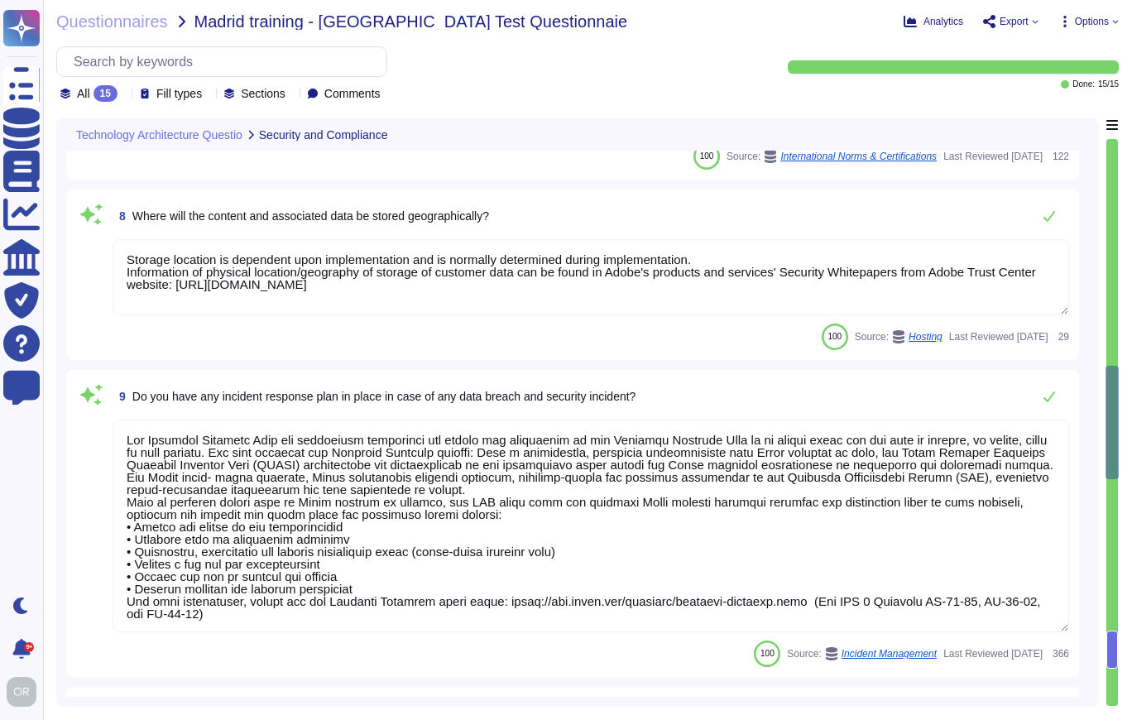
type textarea "As part of Adobe's privacy by design philosophy, Adobe undertakes Privacy Impac…"
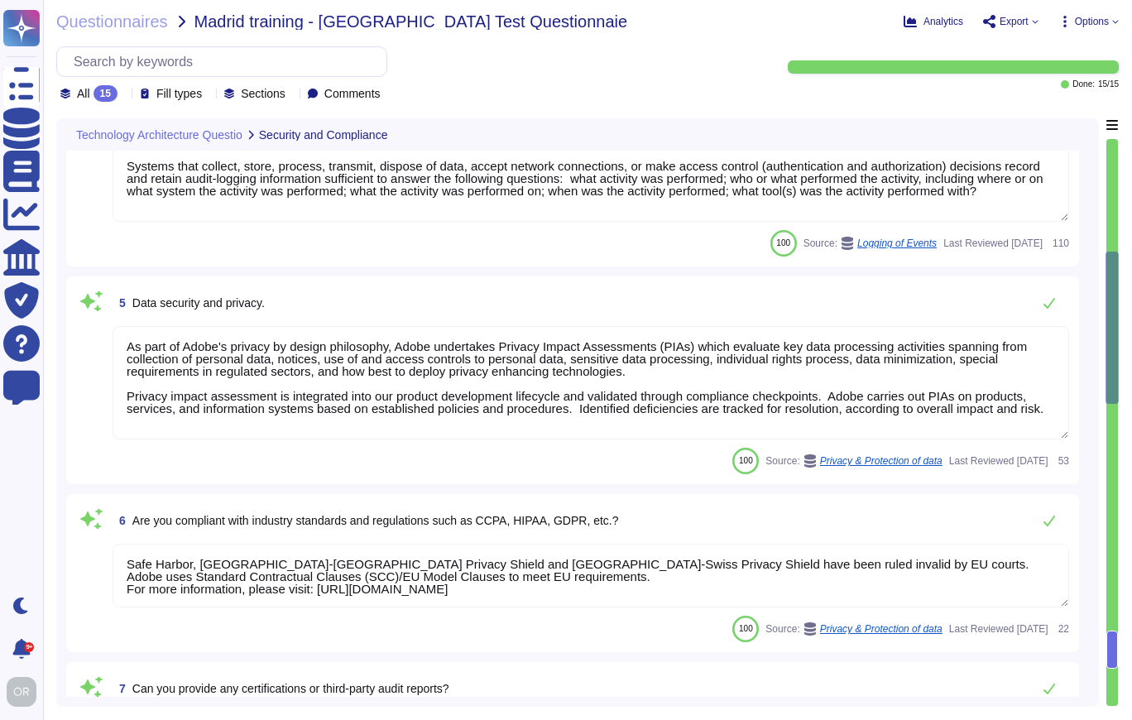
type textarea "Lorem'i dolorsitametco adipisc elitsedd eius-tempo incidi. Utlaboree dol magnaa…"
type textarea "Adobe utilizes AES-256 bit encryption at rest and TLS v1.2 or higher for data i…"
type textarea "Systems that collect, store, process, transmit, dispose of data, accept network…"
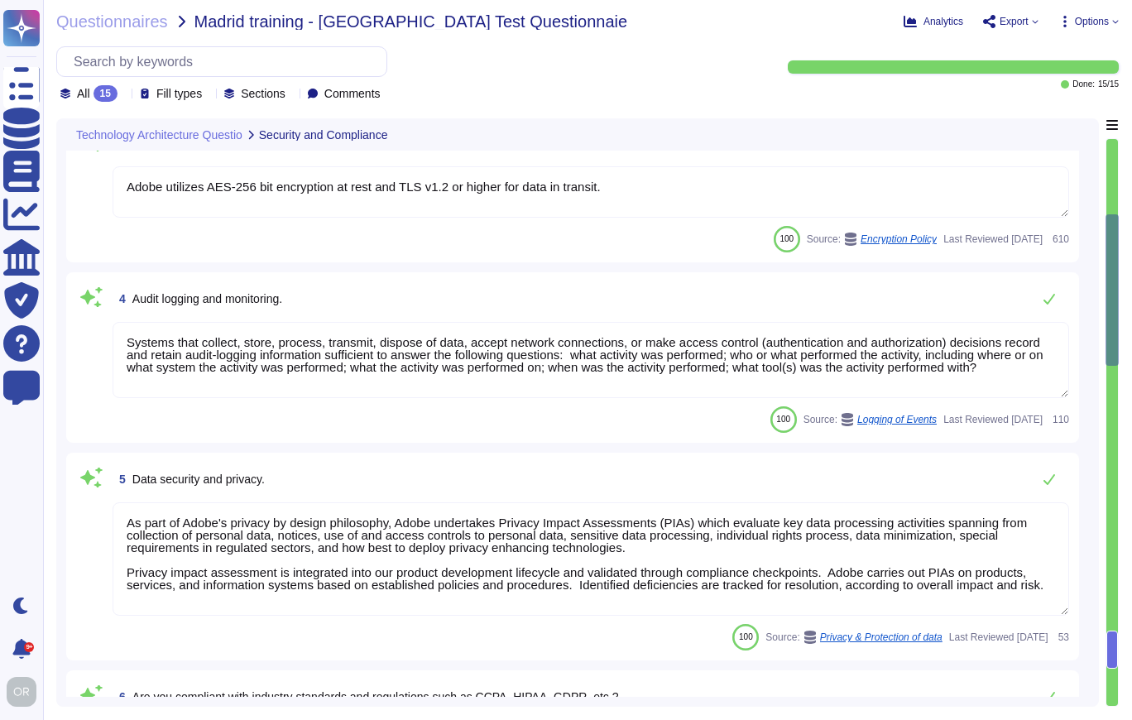
type textarea "Please refer to the Master Compliance list available here: [URL][DOMAIN_NAME]"
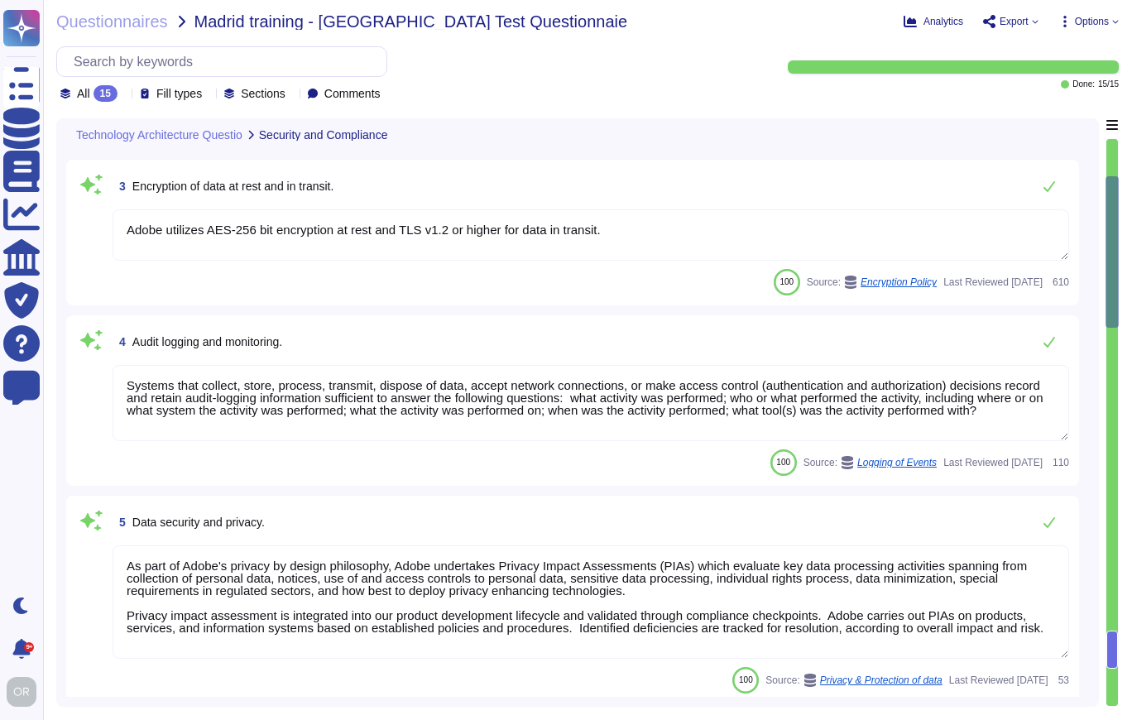
scroll to position [0, 0]
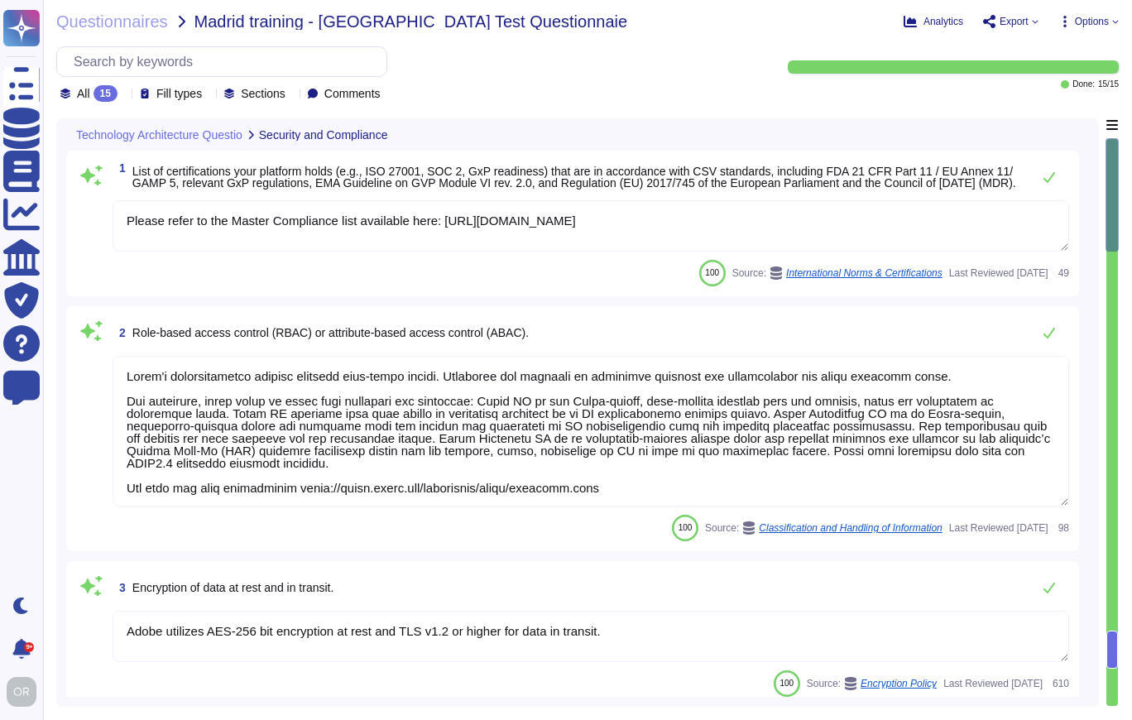
drag, startPoint x: 133, startPoint y: 333, endPoint x: 586, endPoint y: 337, distance: 453.3
click at [586, 337] on div "2 Role-based access control (RBAC) or attribute-based access control (ABAC)." at bounding box center [590, 332] width 956 height 33
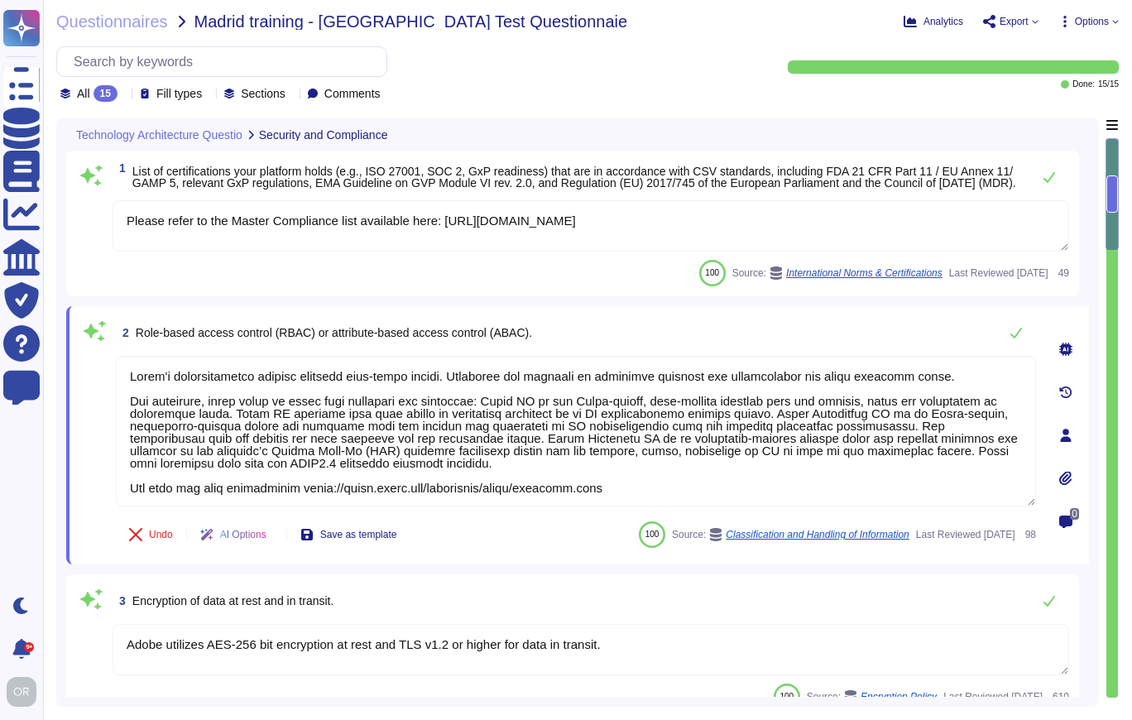
type textarea "As part of Adobe's privacy by design philosophy, Adobe undertakes Privacy Impac…"
